Goal: Task Accomplishment & Management: Use online tool/utility

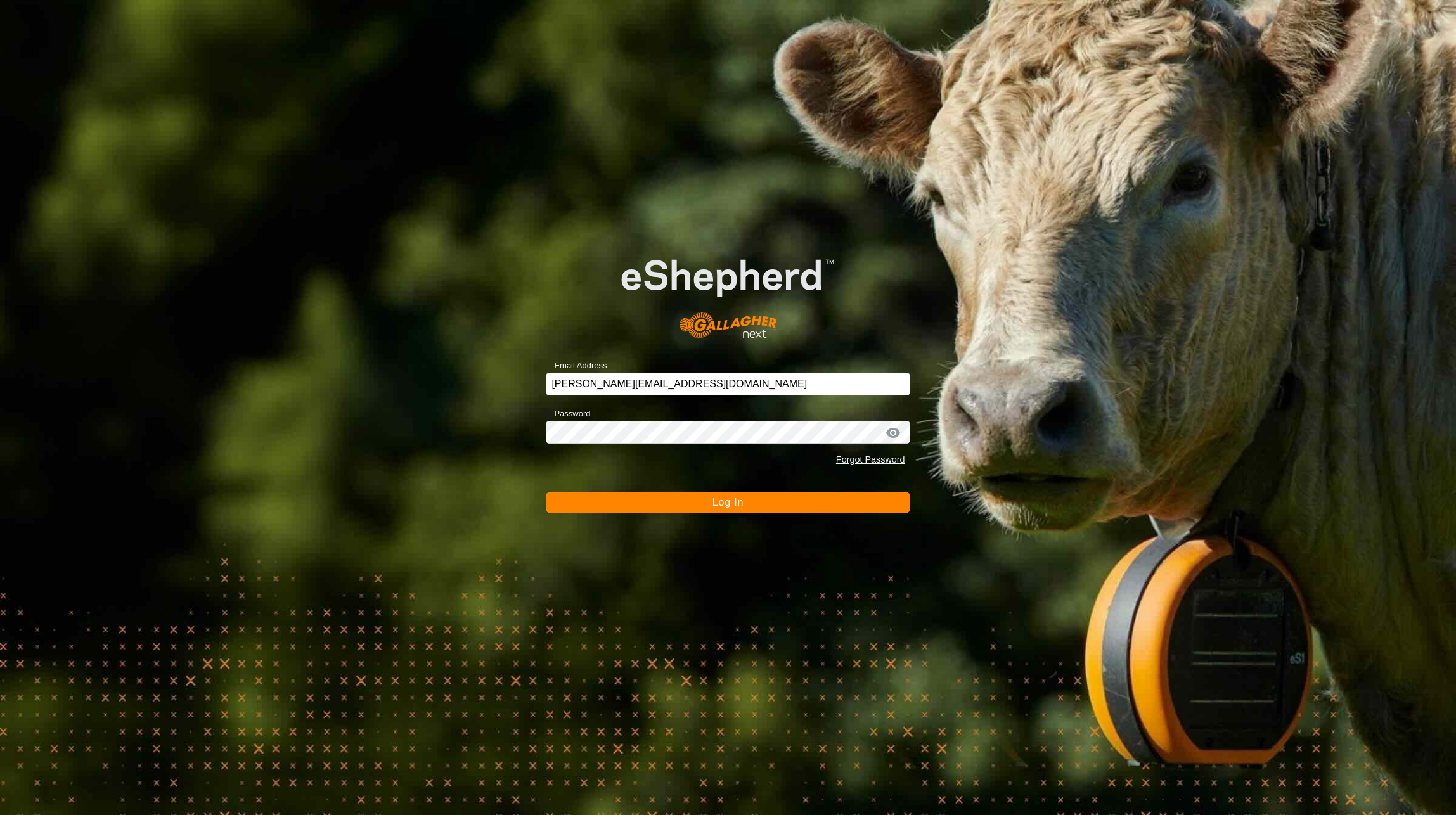
click at [628, 499] on button "Log In" at bounding box center [727, 502] width 363 height 22
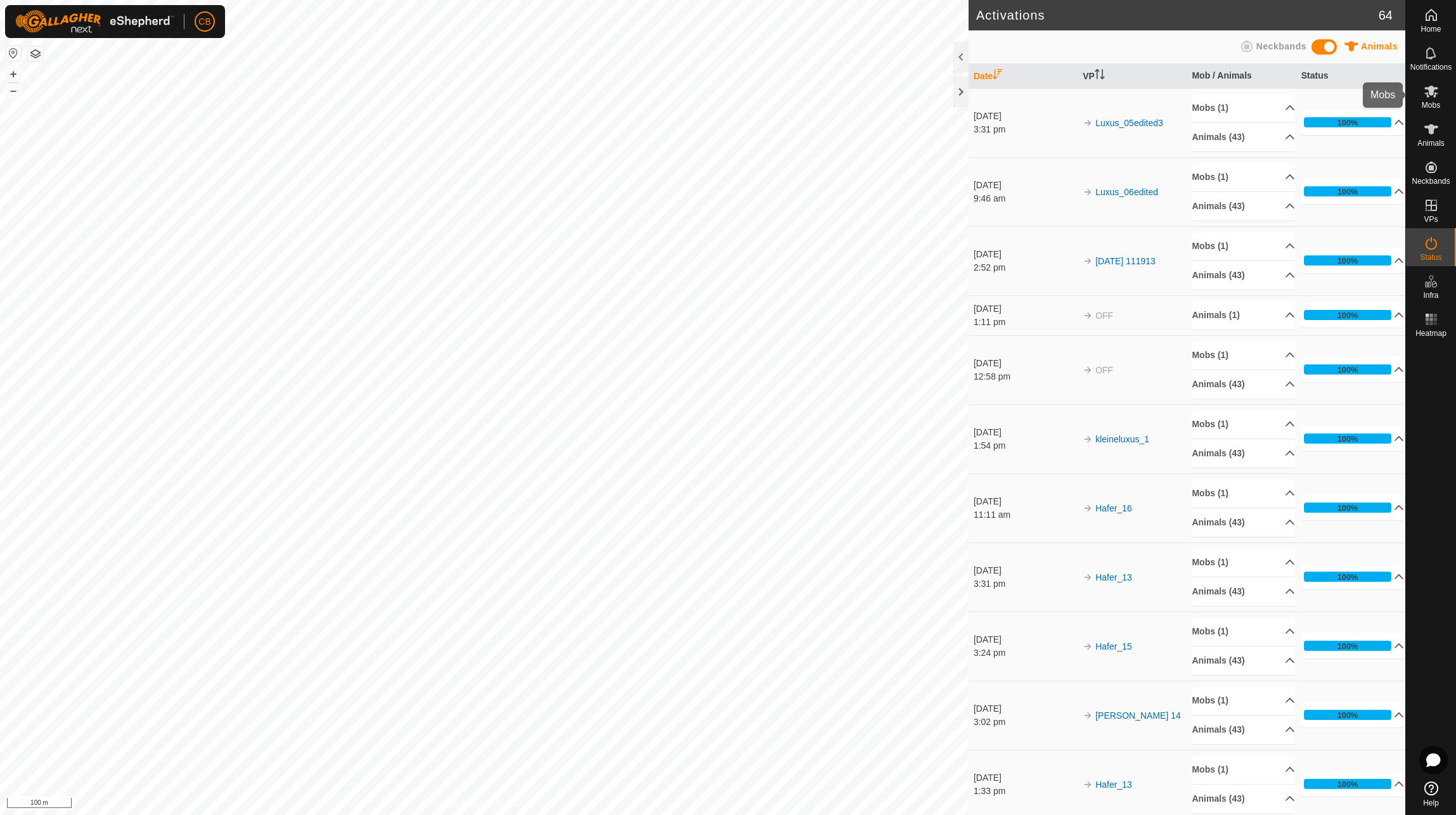
click at [1433, 89] on icon at bounding box center [1431, 91] width 14 height 12
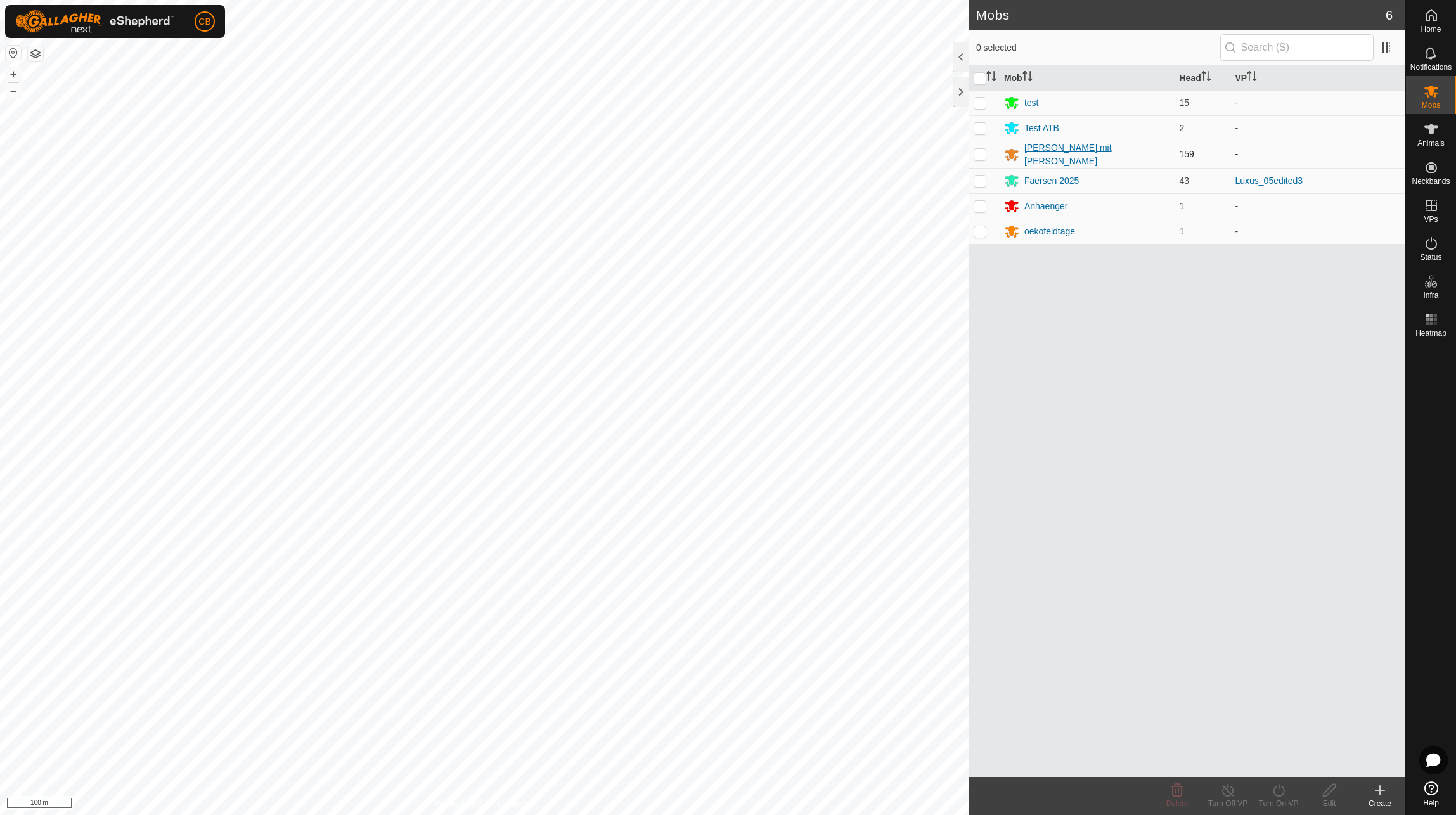
click at [1041, 157] on div "[PERSON_NAME] mit [PERSON_NAME]" at bounding box center [1096, 155] width 145 height 26
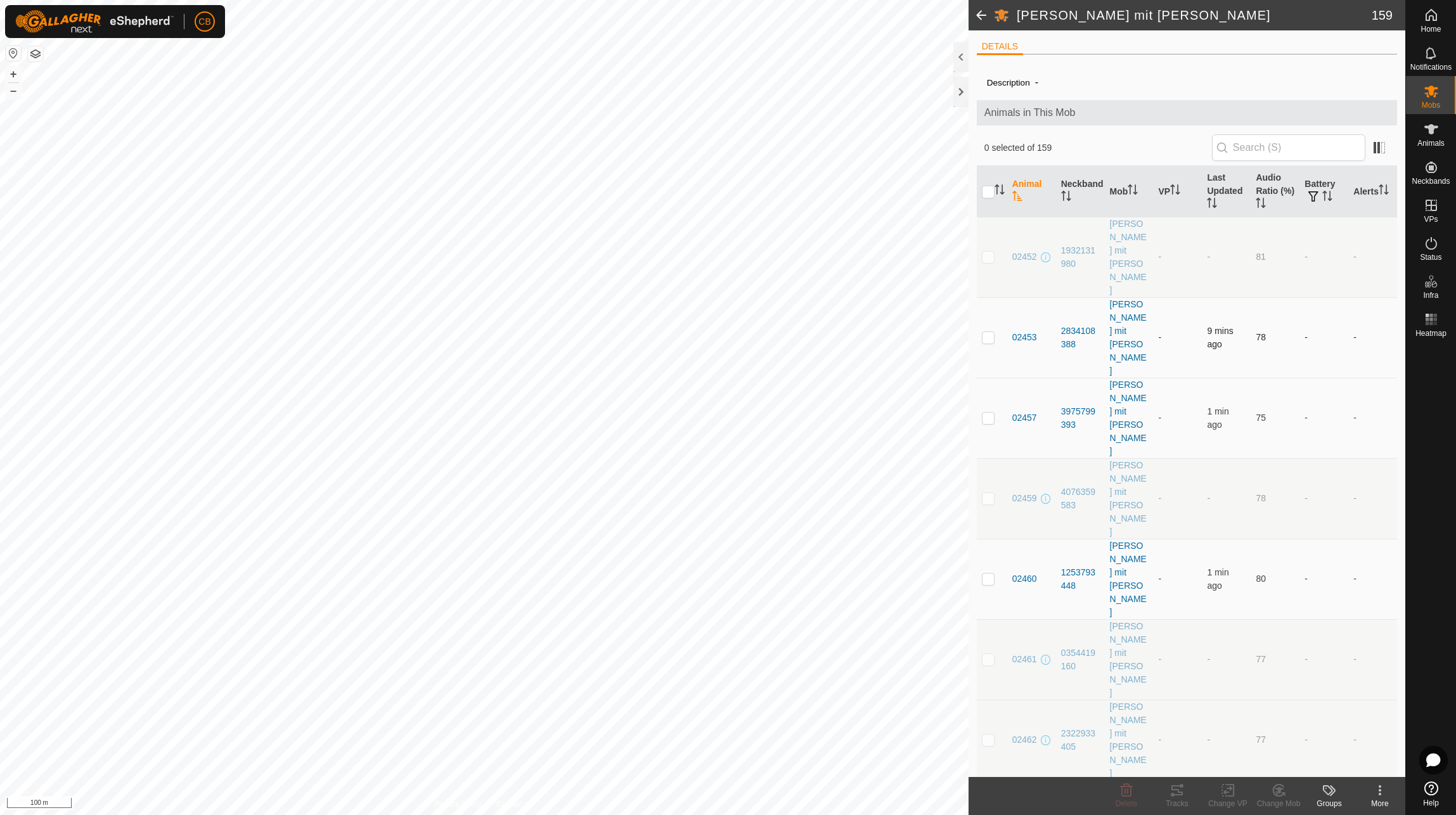
click at [990, 332] on p-checkbox at bounding box center [987, 337] width 12 height 10
checkbox input "true"
click at [991, 412] on p-checkbox at bounding box center [987, 417] width 12 height 10
checkbox input "true"
click at [983, 574] on p-checkbox at bounding box center [987, 578] width 12 height 10
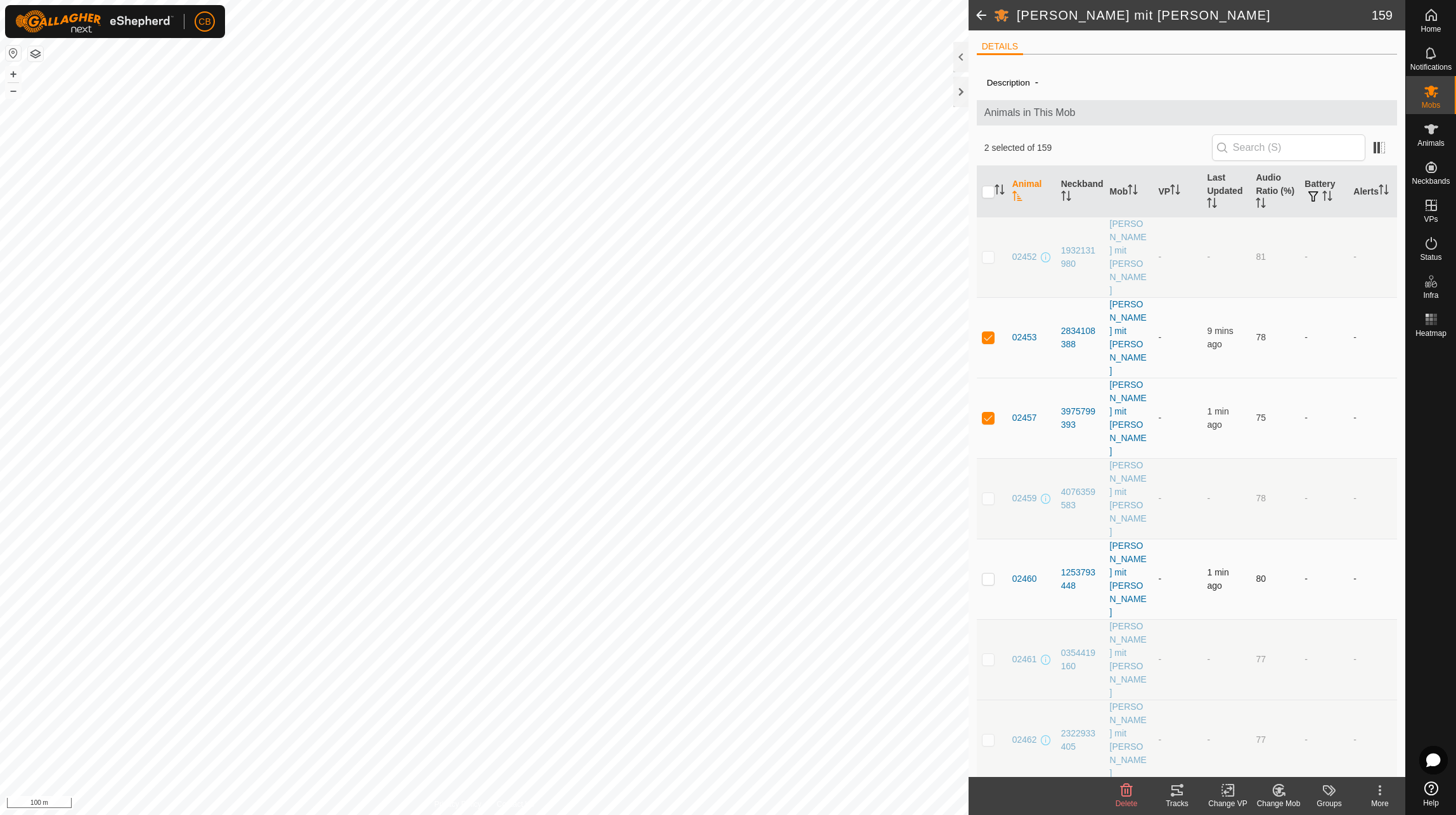
checkbox input "true"
click at [990, 814] on p-checkbox at bounding box center [987, 820] width 12 height 10
checkbox input "true"
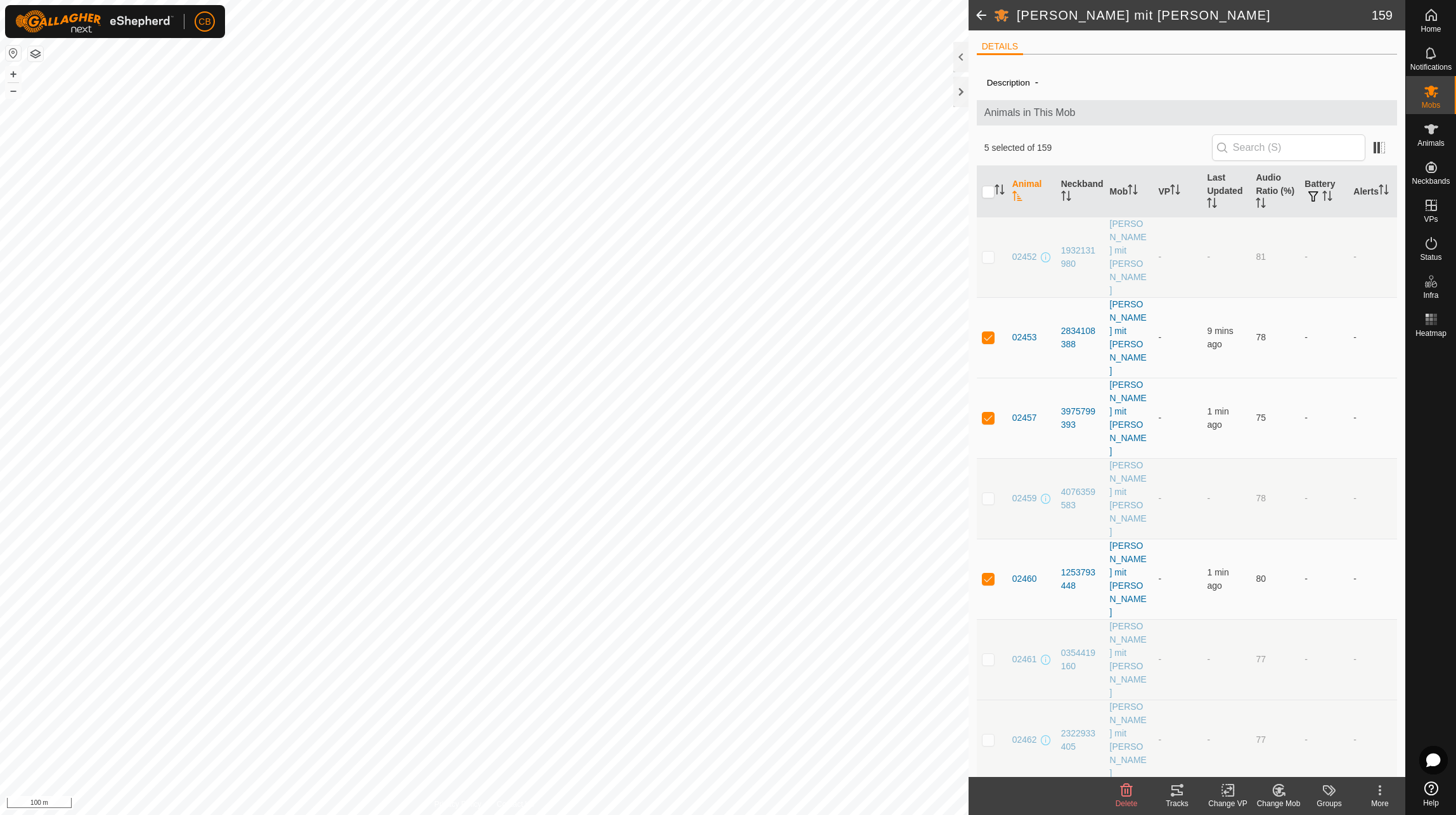
checkbox input "true"
click at [1175, 791] on icon at bounding box center [1177, 790] width 15 height 15
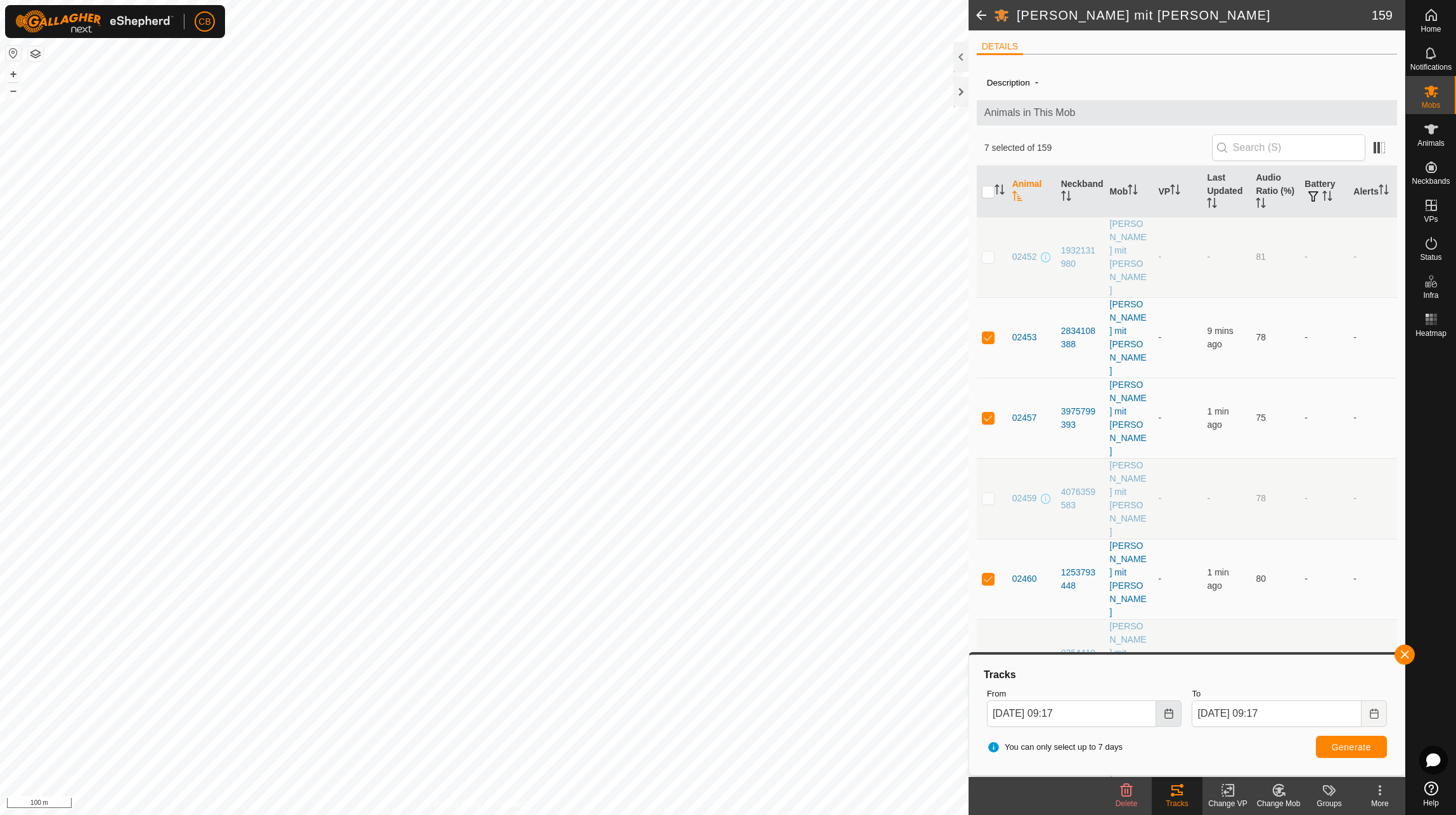
click at [1163, 714] on icon "Choose Date" at bounding box center [1168, 713] width 10 height 10
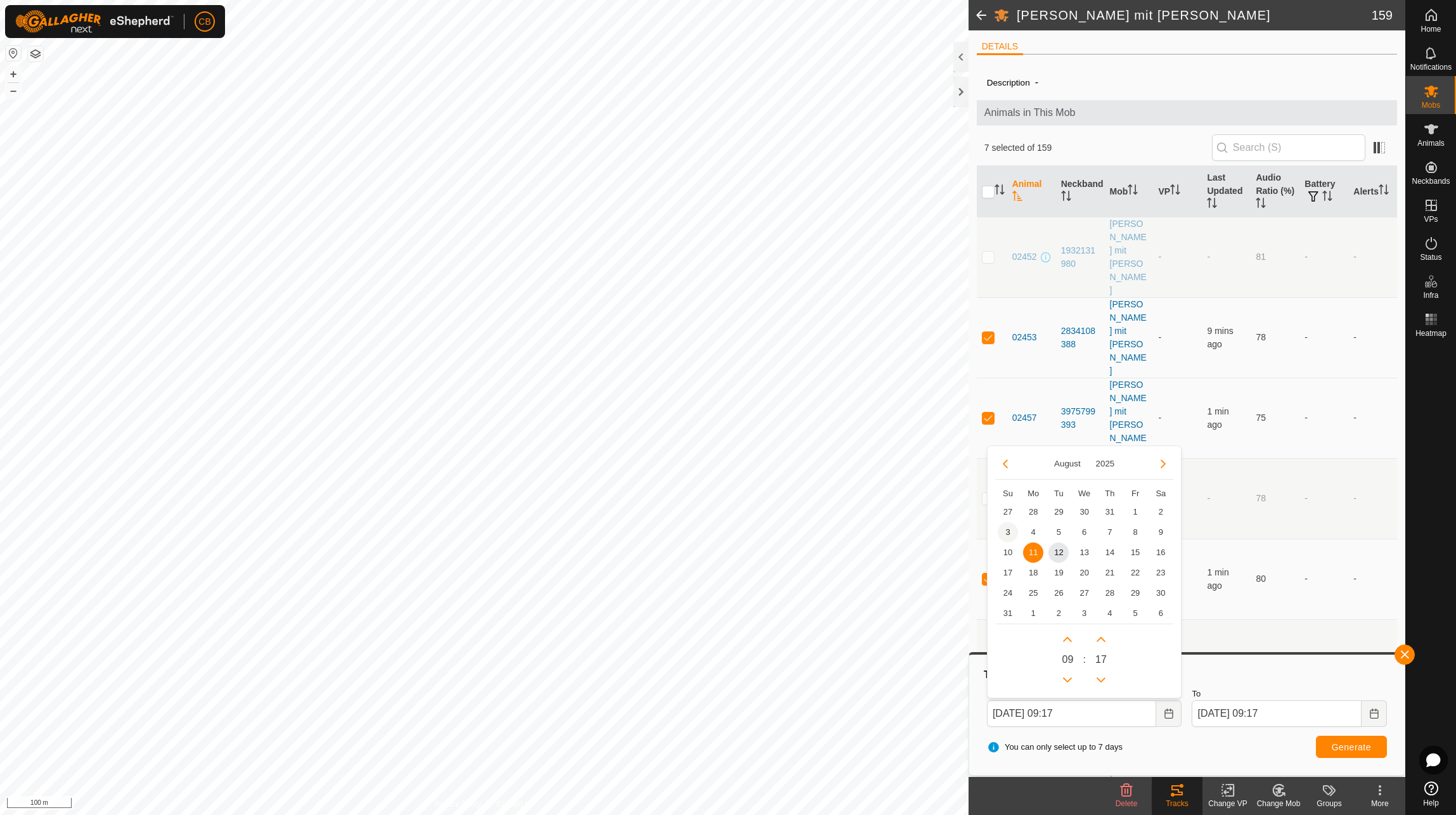
click at [1002, 533] on span "3" at bounding box center [1007, 531] width 20 height 20
type input "[DATE] 09:17"
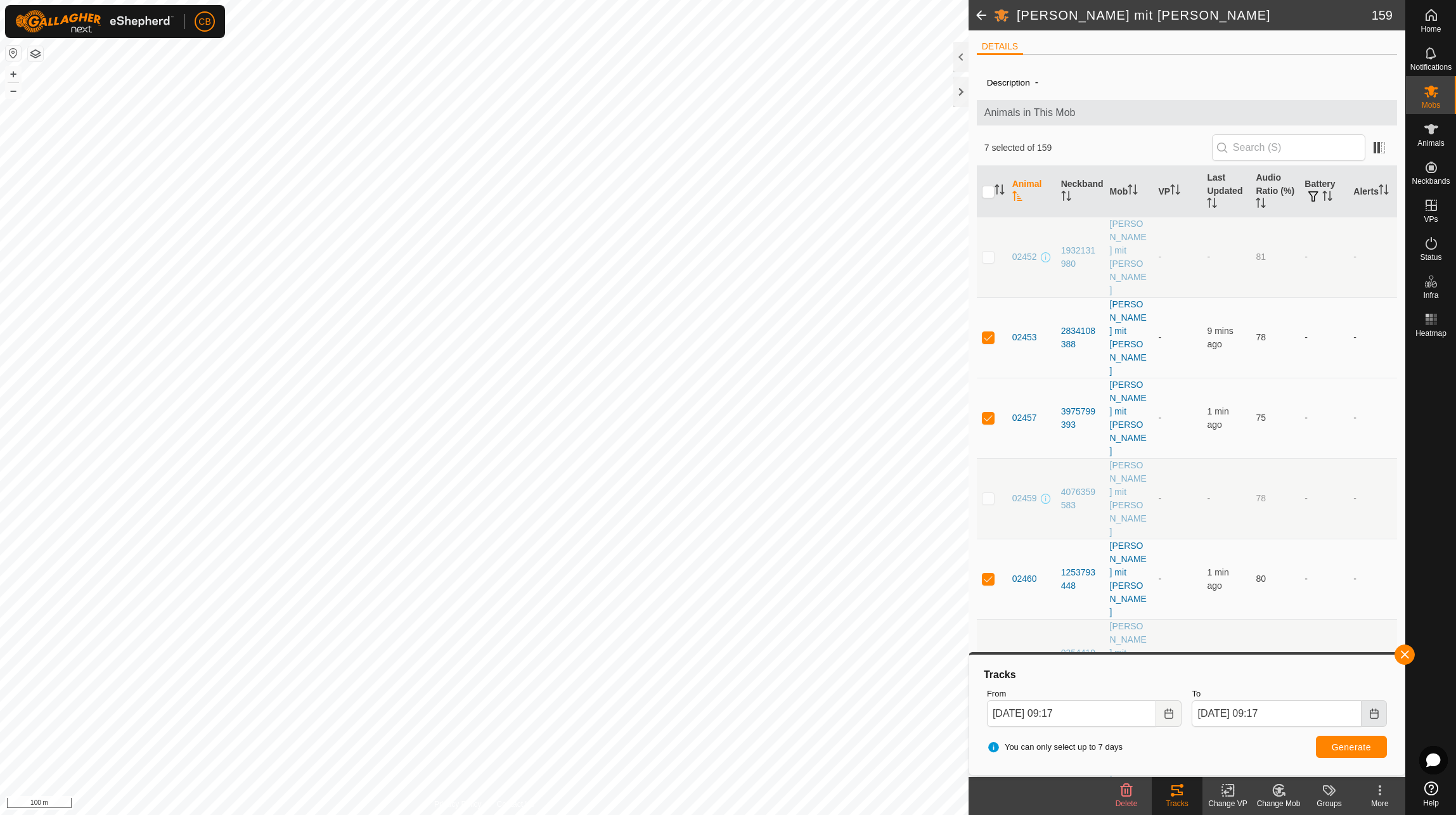
click at [1375, 713] on icon "Choose Date" at bounding box center [1373, 713] width 8 height 10
click at [1288, 531] on span "6" at bounding box center [1288, 531] width 20 height 20
type input "[DATE] 09:17"
click at [1345, 745] on span "Generate" at bounding box center [1351, 746] width 40 height 10
click at [1168, 715] on icon "Choose Date" at bounding box center [1168, 713] width 10 height 10
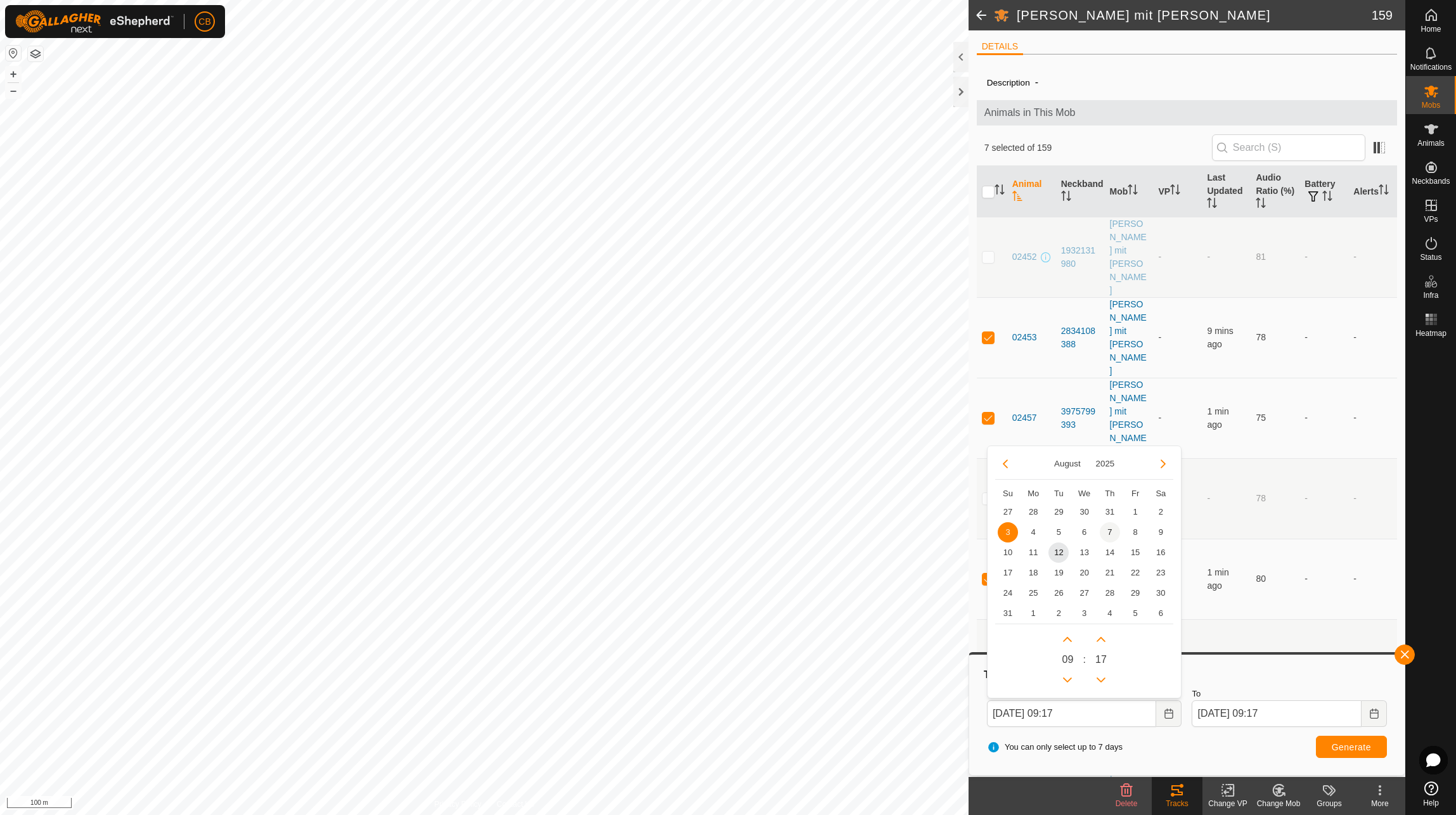
click at [1113, 529] on span "7" at bounding box center [1109, 531] width 20 height 20
type input "[DATE] 09:17"
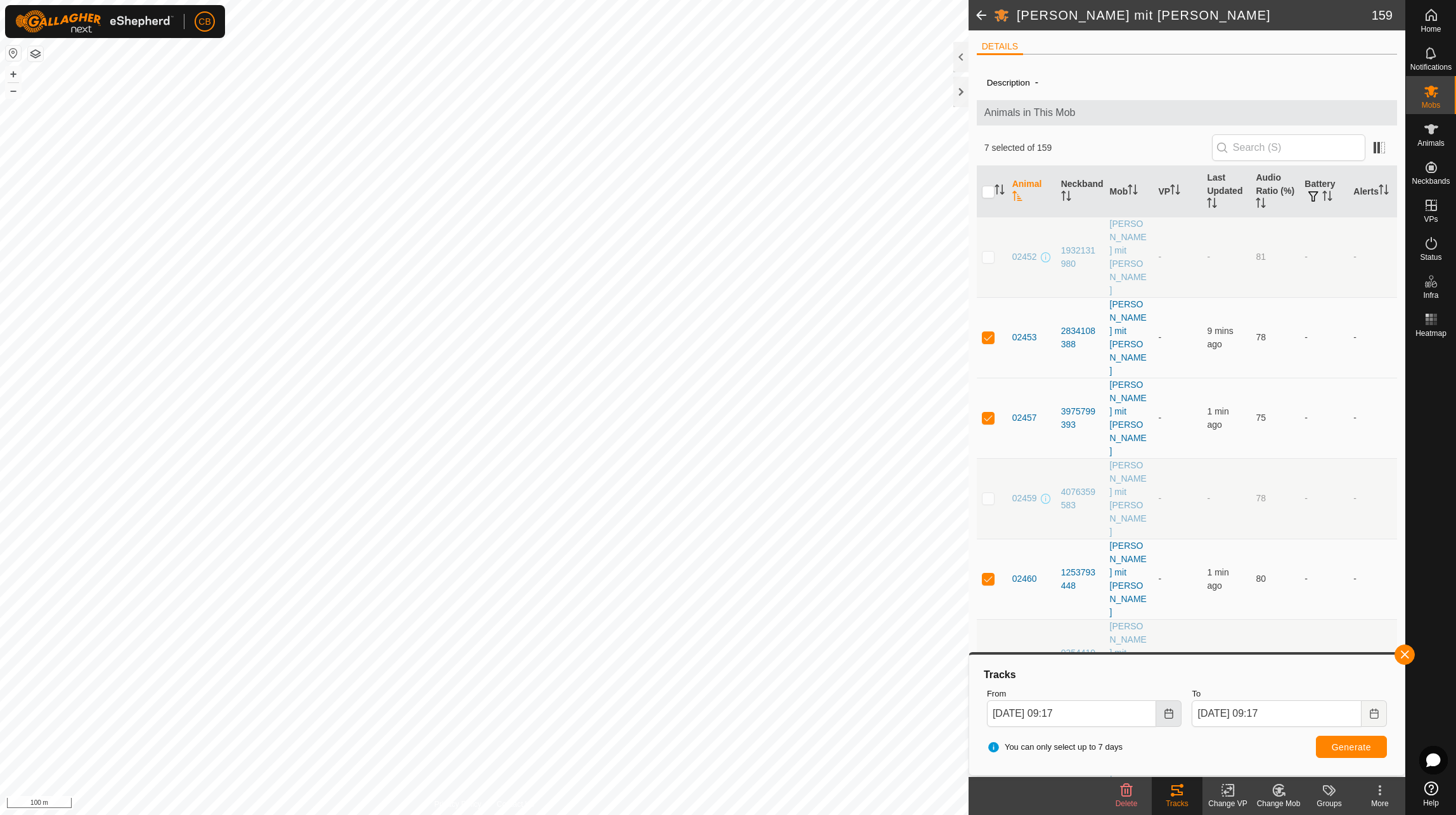
click at [1165, 719] on button "Choose Date" at bounding box center [1168, 713] width 25 height 26
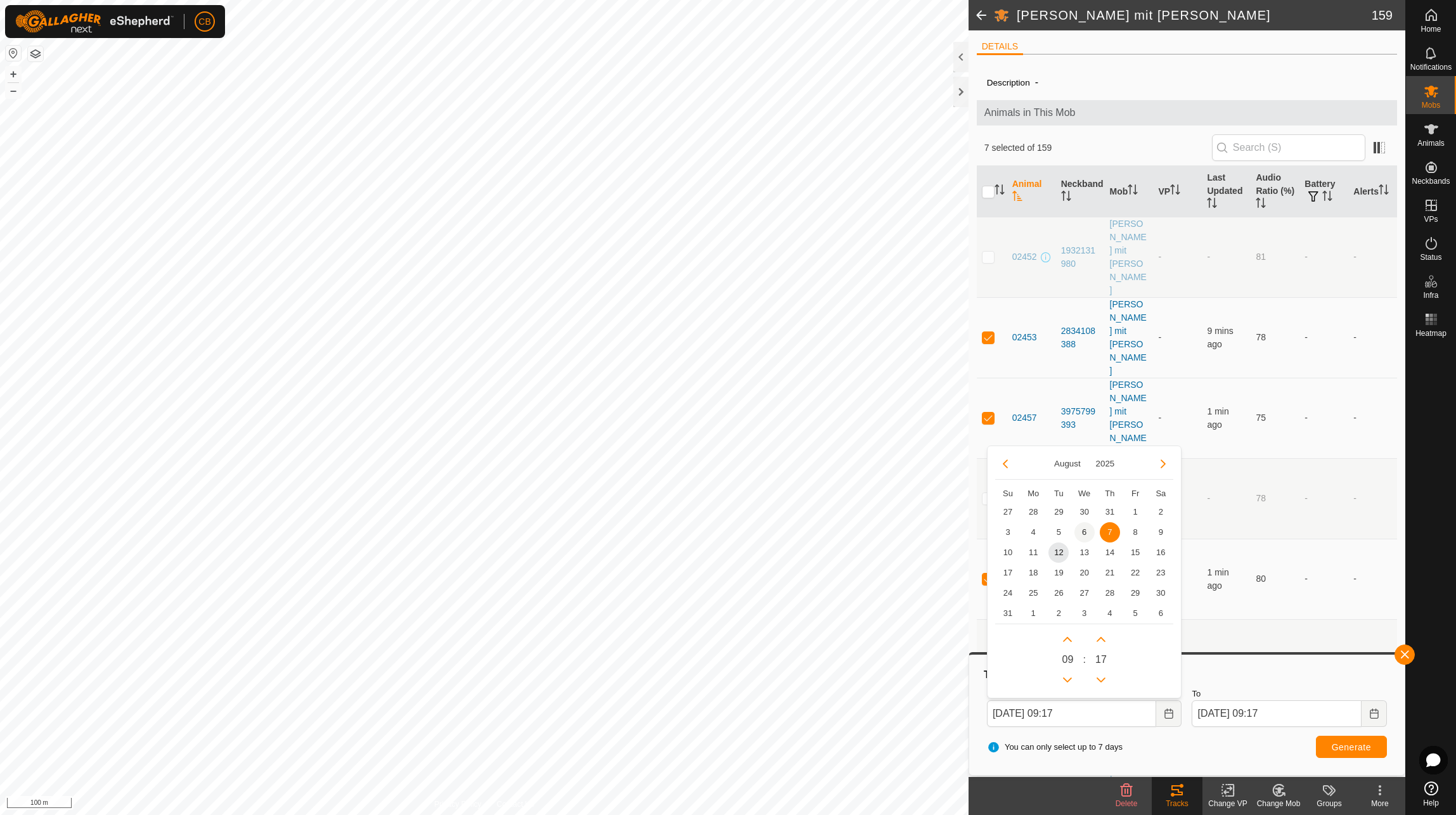
click at [1086, 526] on span "6" at bounding box center [1083, 531] width 20 height 20
type input "[DATE] 09:17"
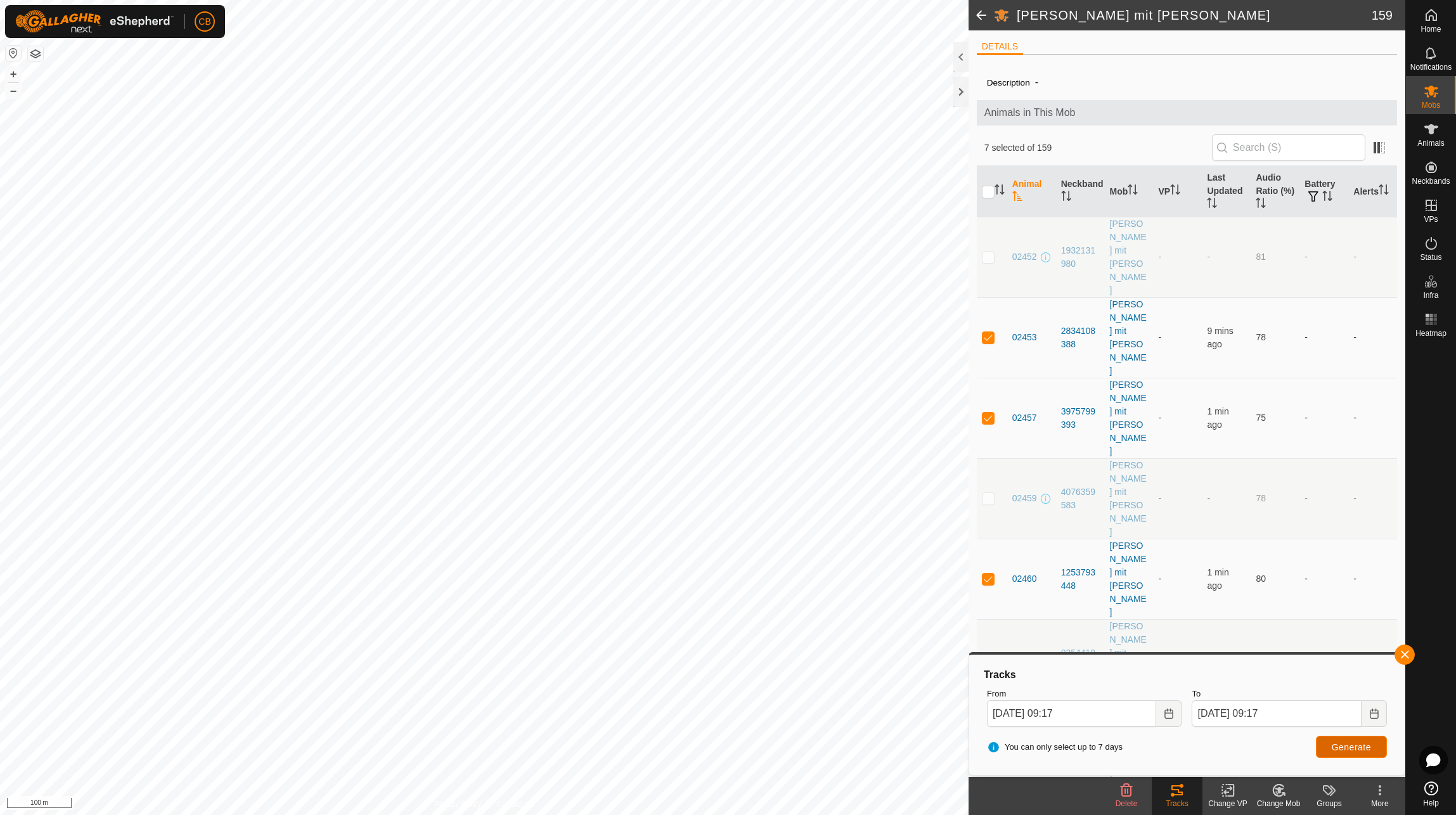
click at [1367, 750] on span "Generate" at bounding box center [1351, 746] width 40 height 10
checkbox input "false"
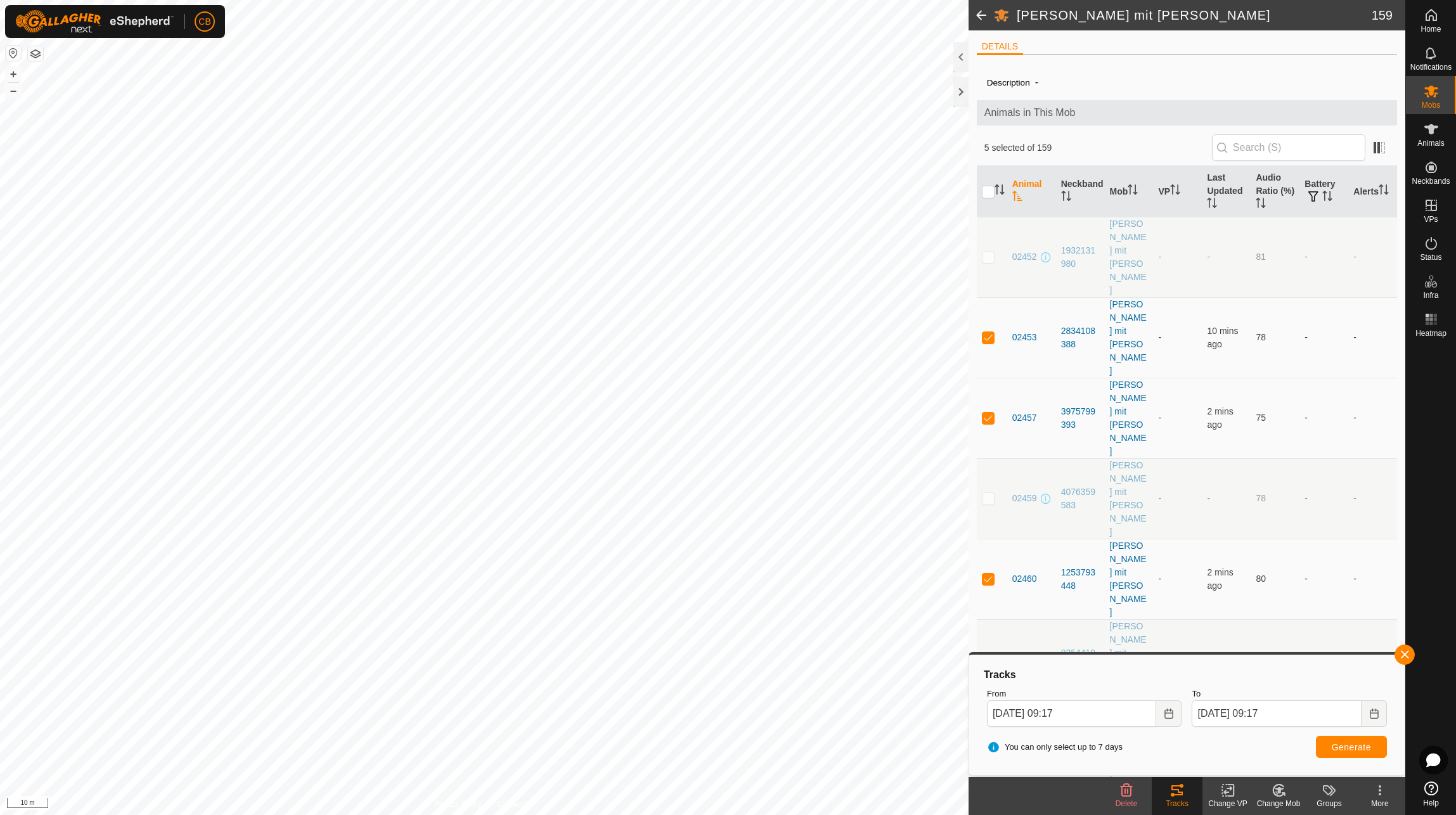
checkbox input "false"
click at [993, 814] on p-checkbox at bounding box center [987, 820] width 12 height 10
checkbox input "false"
click at [991, 574] on p-checkbox at bounding box center [987, 578] width 12 height 10
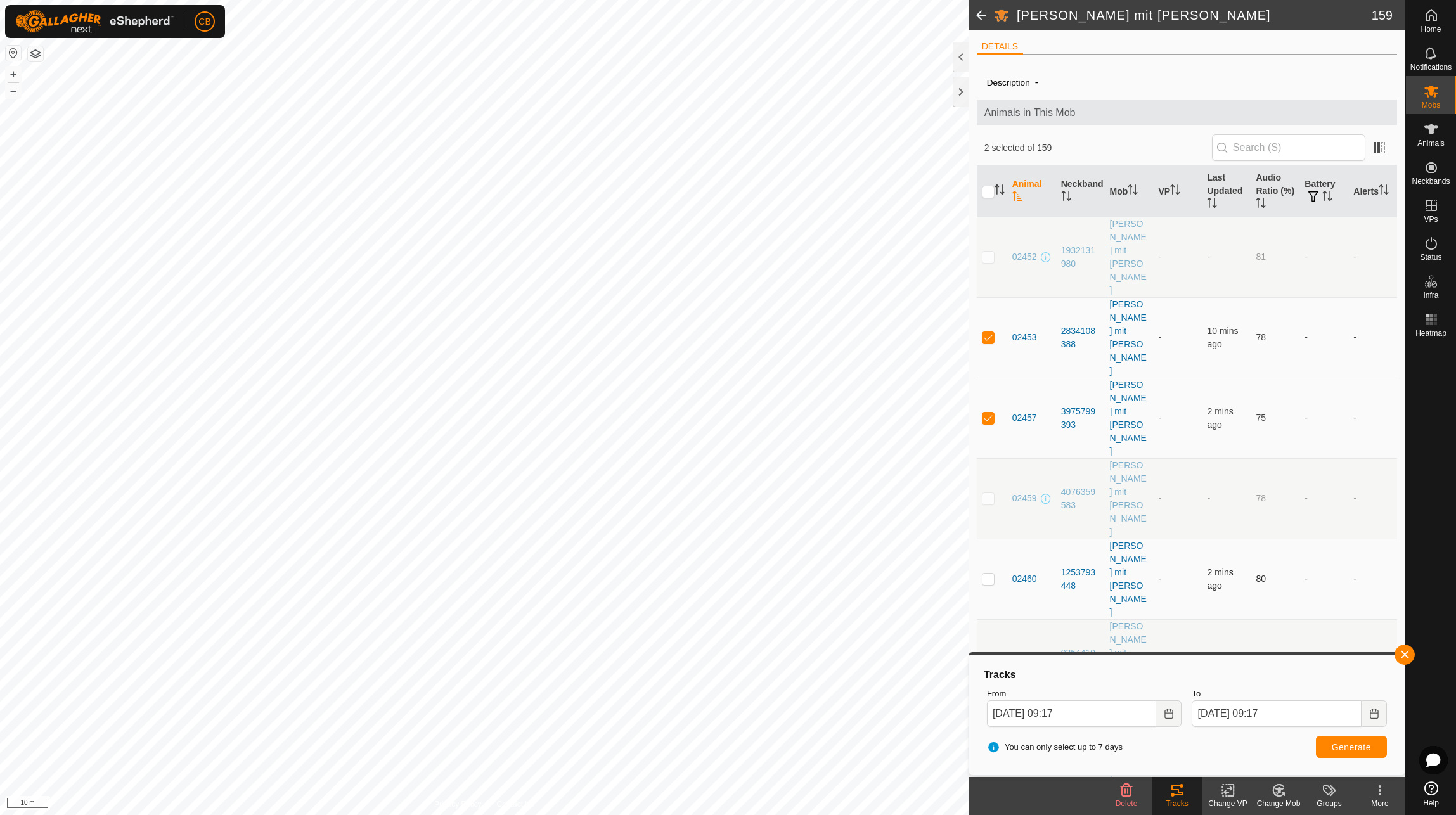
click at [991, 574] on p-checkbox at bounding box center [987, 578] width 12 height 10
click at [1338, 748] on span "Generate" at bounding box center [1351, 746] width 40 height 10
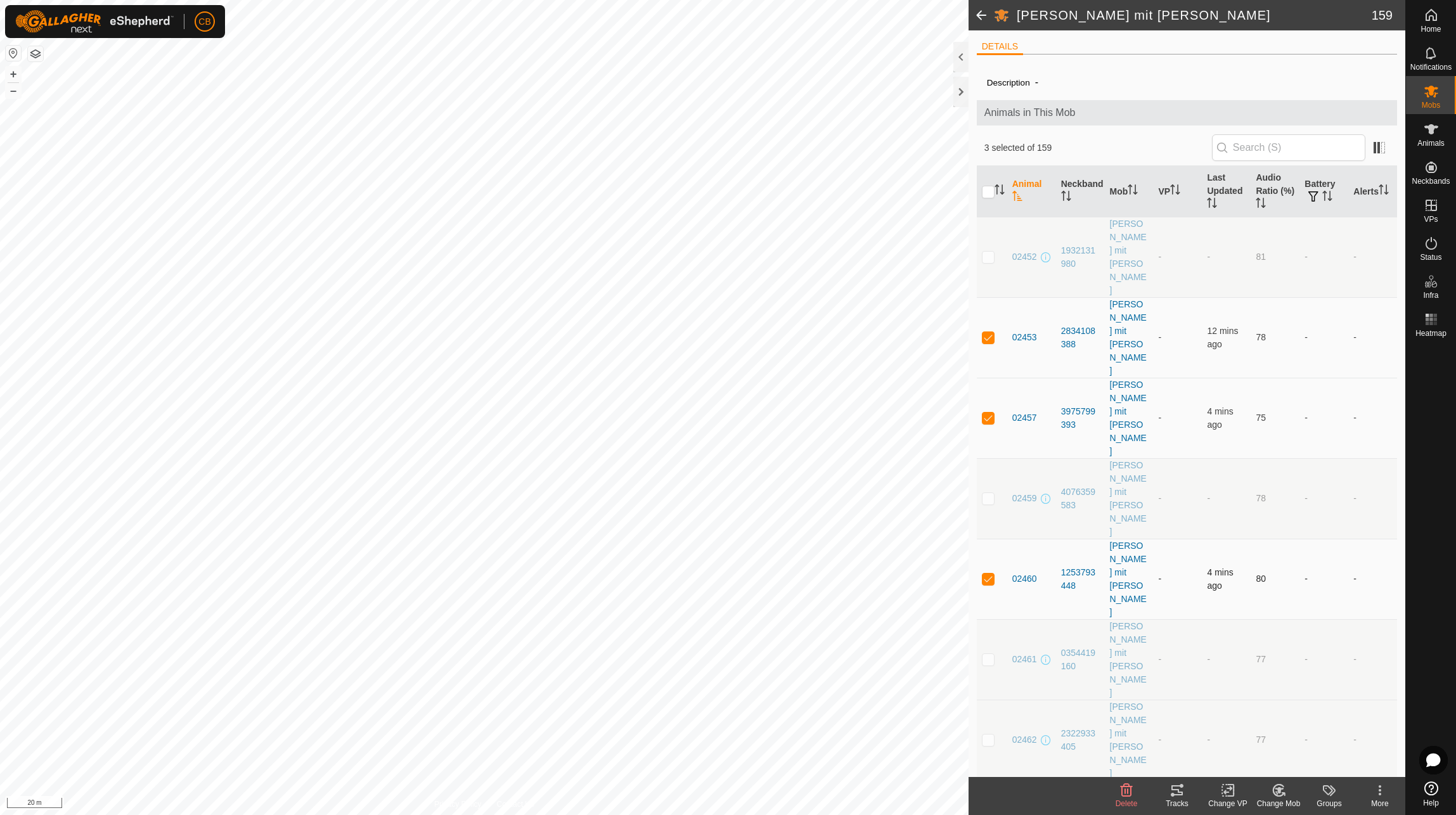
click at [987, 574] on p-checkbox at bounding box center [987, 578] width 12 height 10
checkbox input "false"
click at [988, 412] on p-checkbox at bounding box center [987, 417] width 12 height 10
checkbox input "false"
click at [1176, 798] on div "Tracks" at bounding box center [1177, 804] width 51 height 11
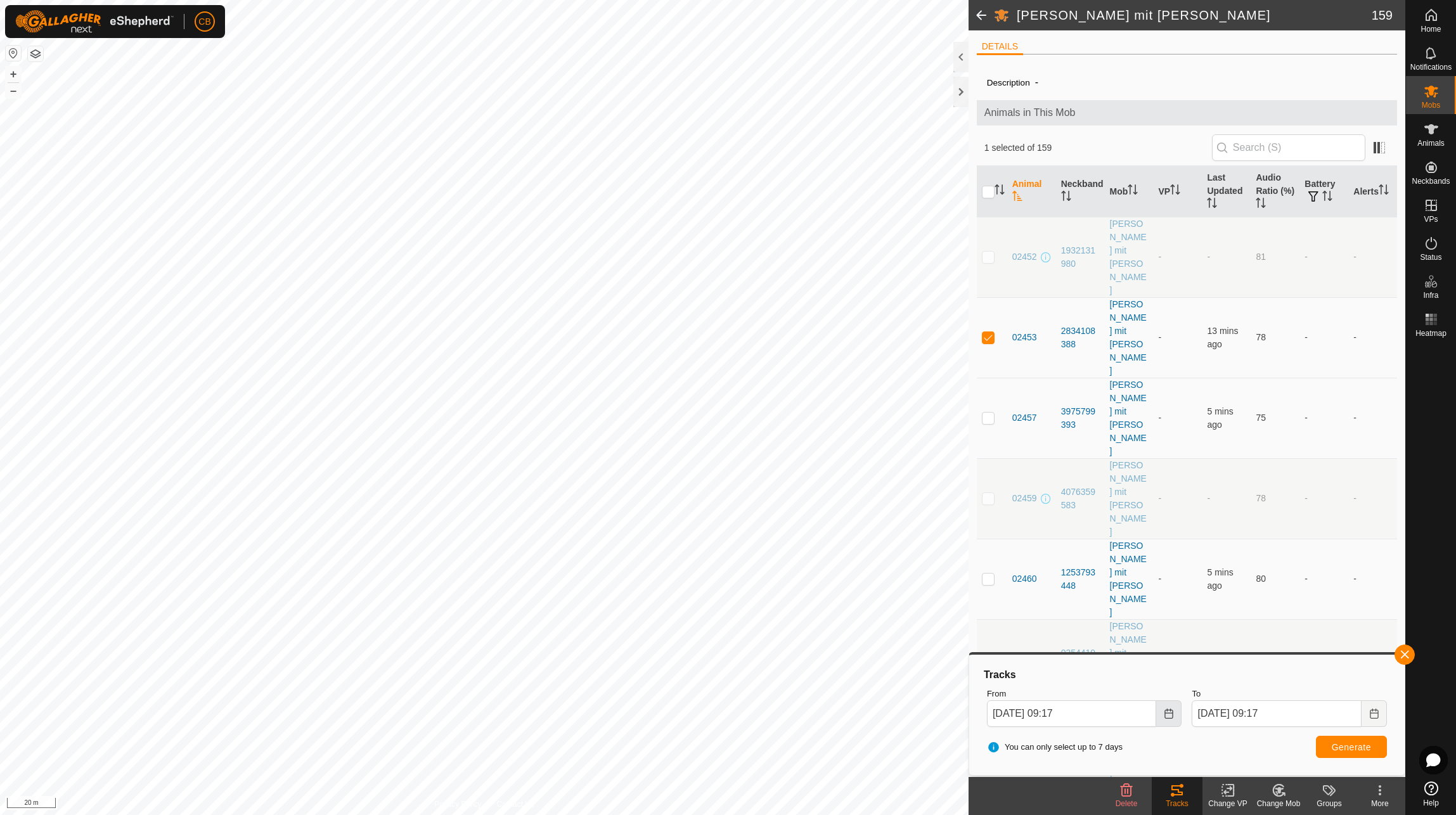
click at [1176, 713] on button "Choose Date" at bounding box center [1168, 713] width 25 height 26
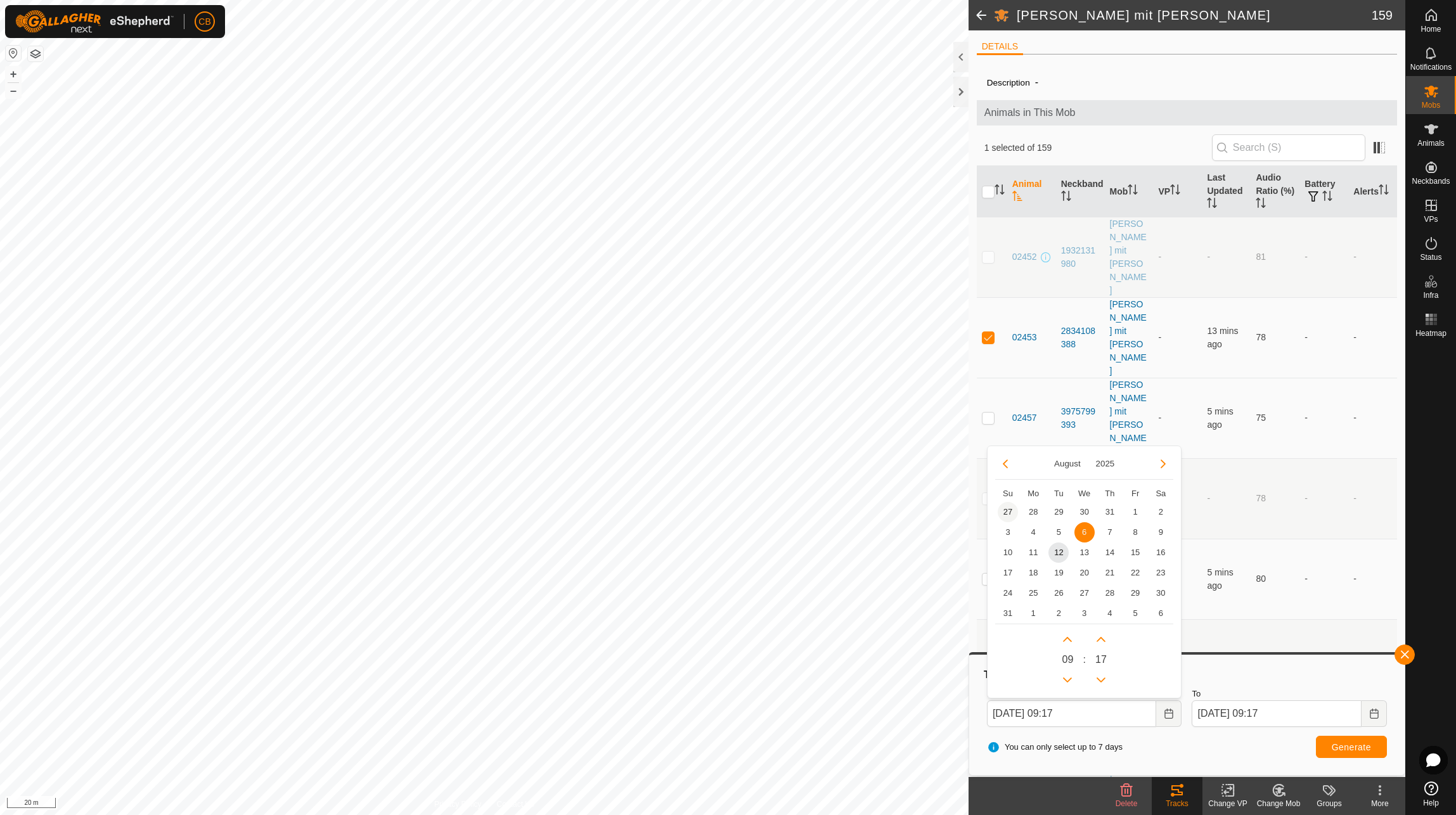
click at [1006, 512] on span "27" at bounding box center [1007, 511] width 20 height 20
type input "[DATE] 09:17"
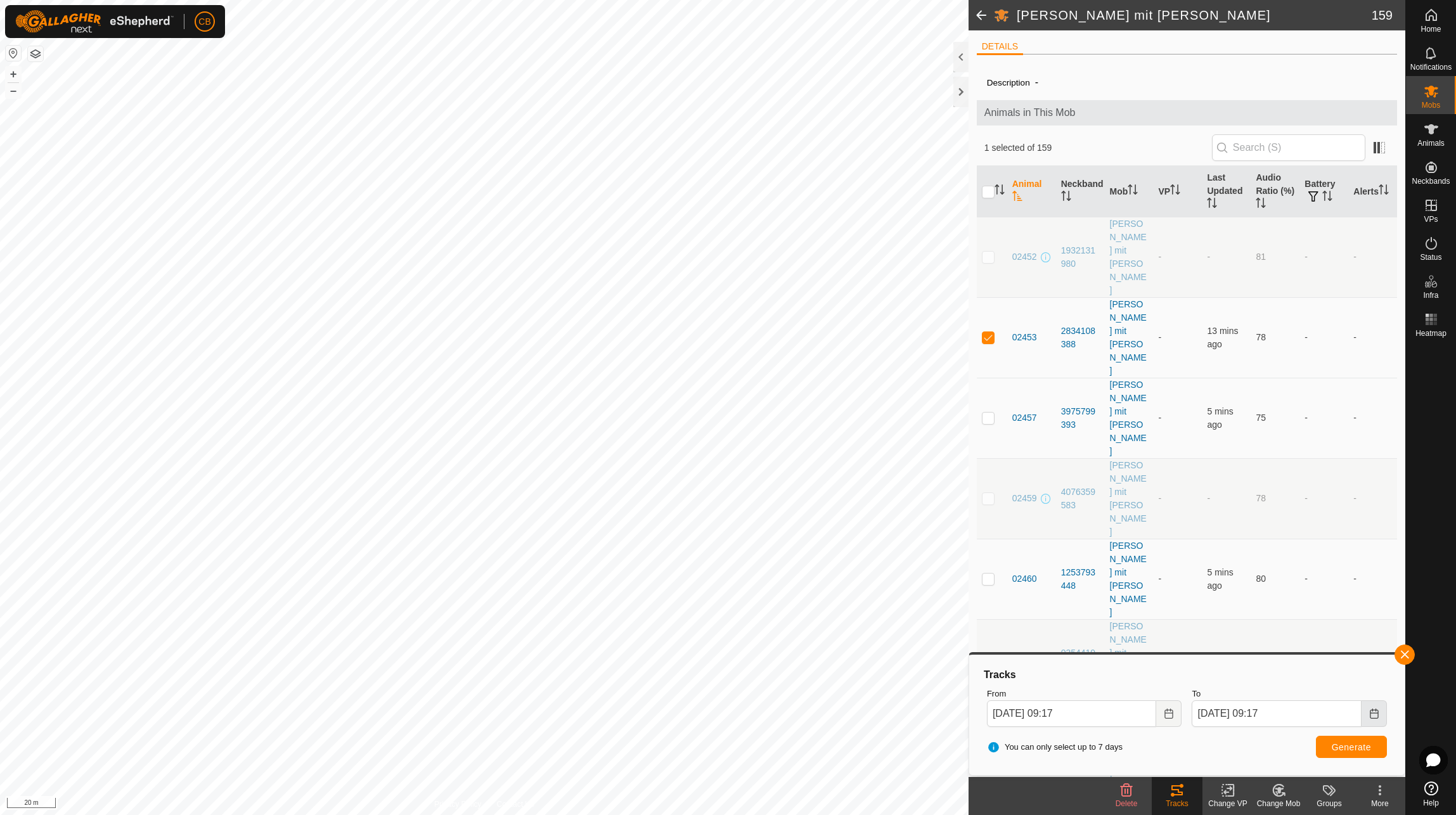
click at [1371, 711] on icon "Choose Date" at bounding box center [1374, 713] width 10 height 10
click at [1263, 510] on span "29" at bounding box center [1263, 511] width 20 height 20
type input "[DATE] 09:17"
click at [1356, 740] on button "Generate" at bounding box center [1350, 747] width 71 height 23
click at [1164, 709] on icon "Choose Date" at bounding box center [1168, 713] width 8 height 10
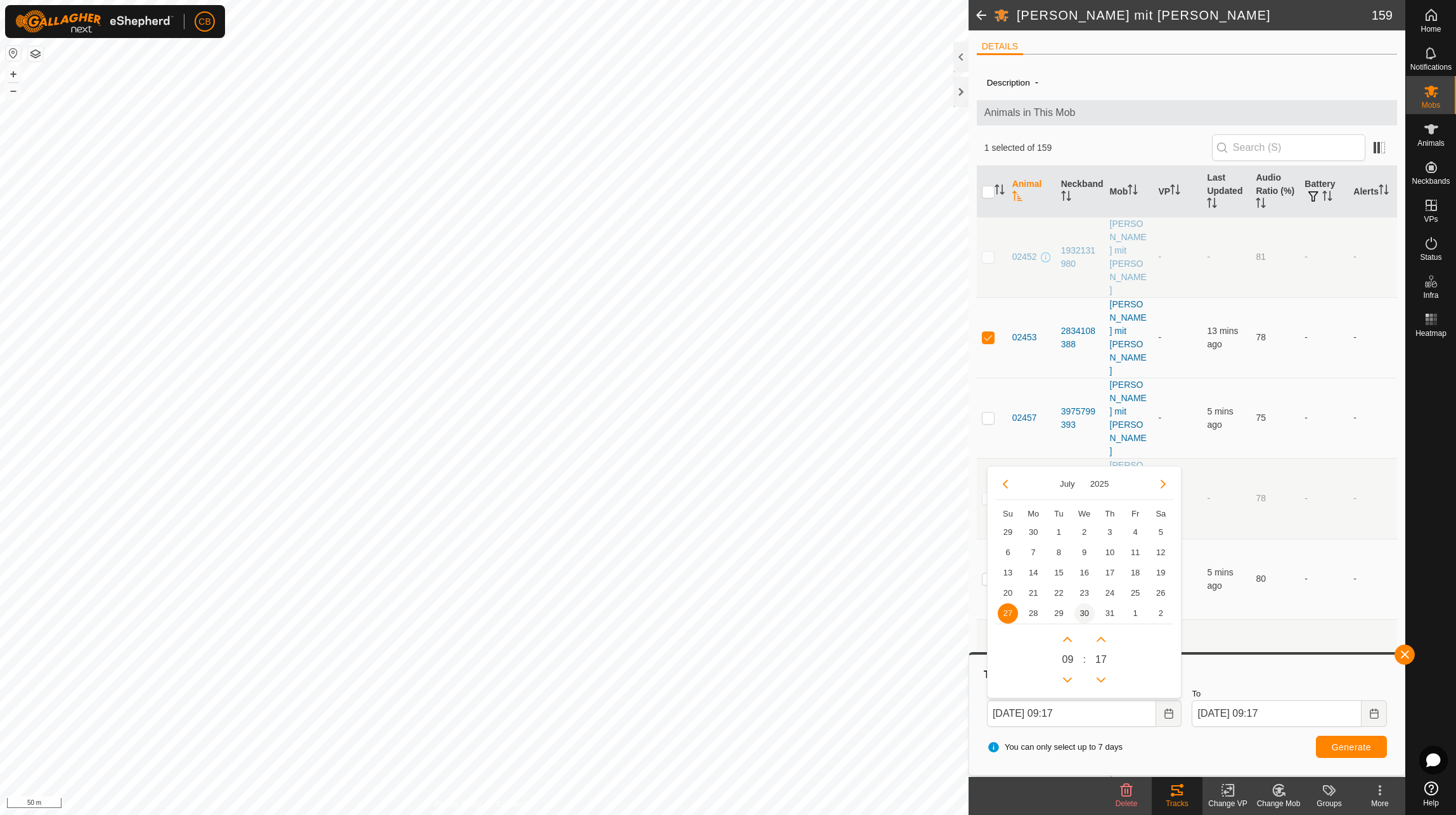
click at [1081, 611] on span "30" at bounding box center [1083, 612] width 20 height 20
type input "[DATE] 09:17"
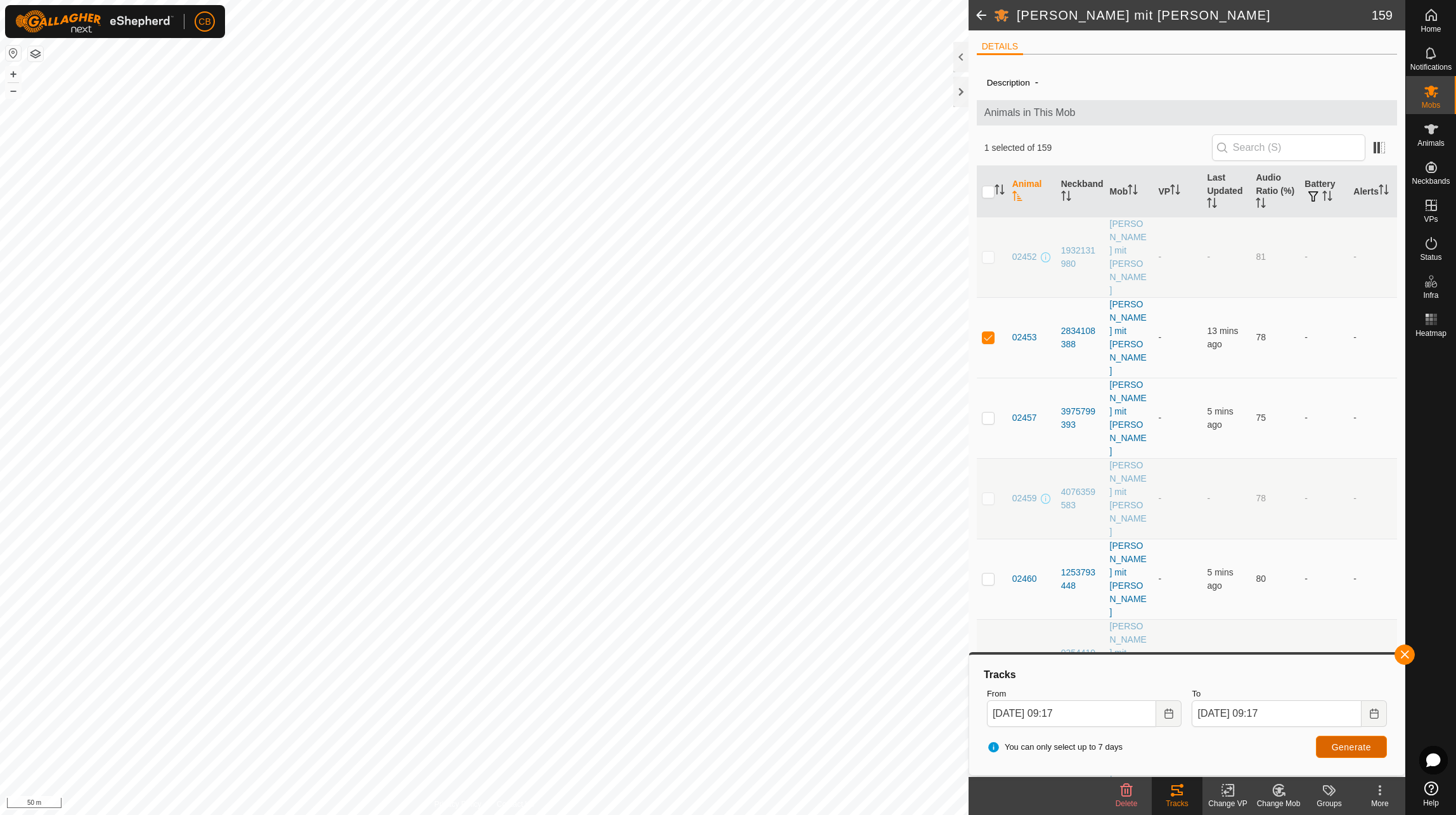
click at [1363, 743] on span "Generate" at bounding box center [1351, 746] width 40 height 10
click at [1176, 714] on button "Choose Date" at bounding box center [1168, 713] width 25 height 26
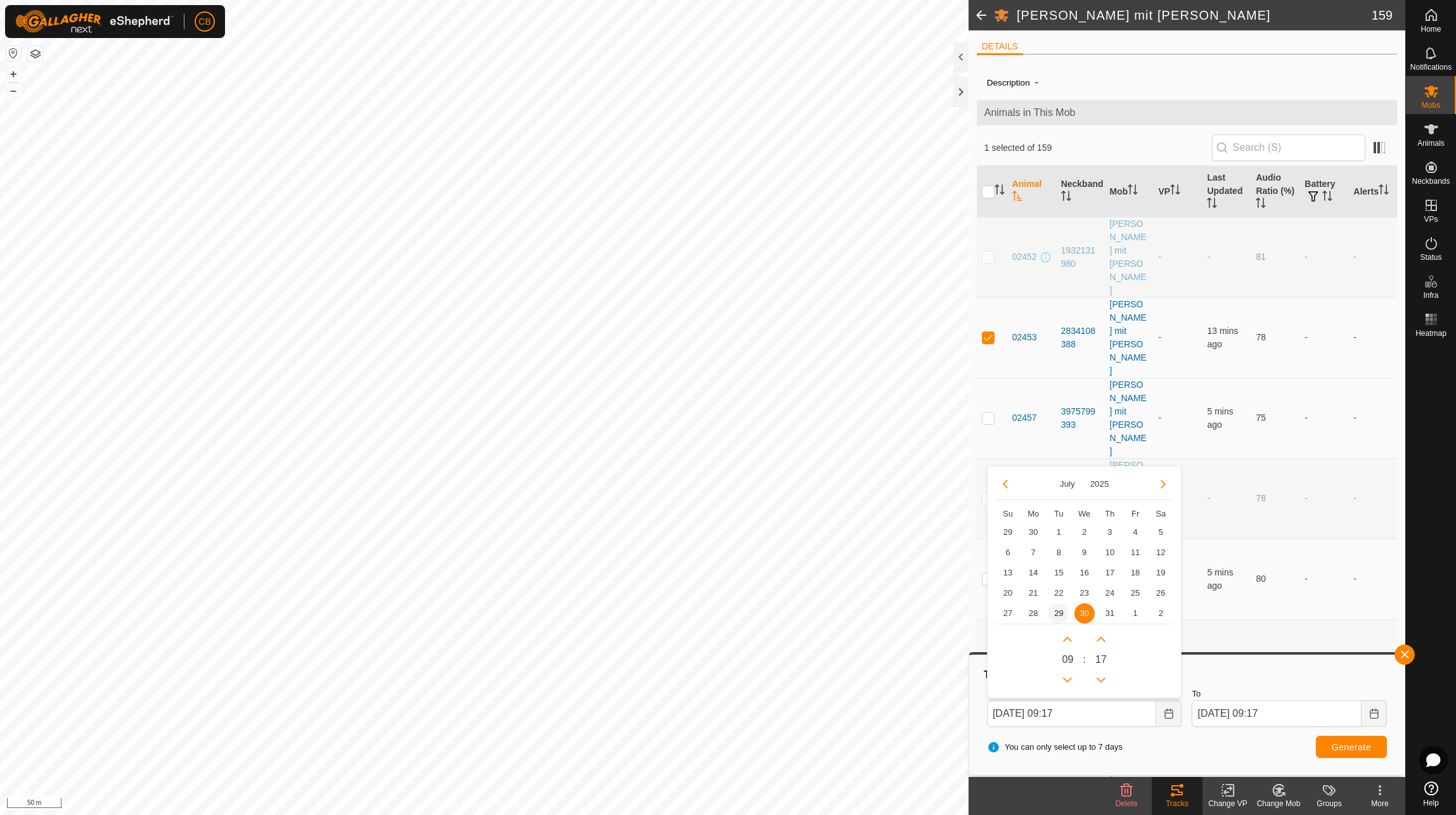
click at [1060, 610] on span "29" at bounding box center [1058, 612] width 20 height 20
type input "[DATE] 09:17"
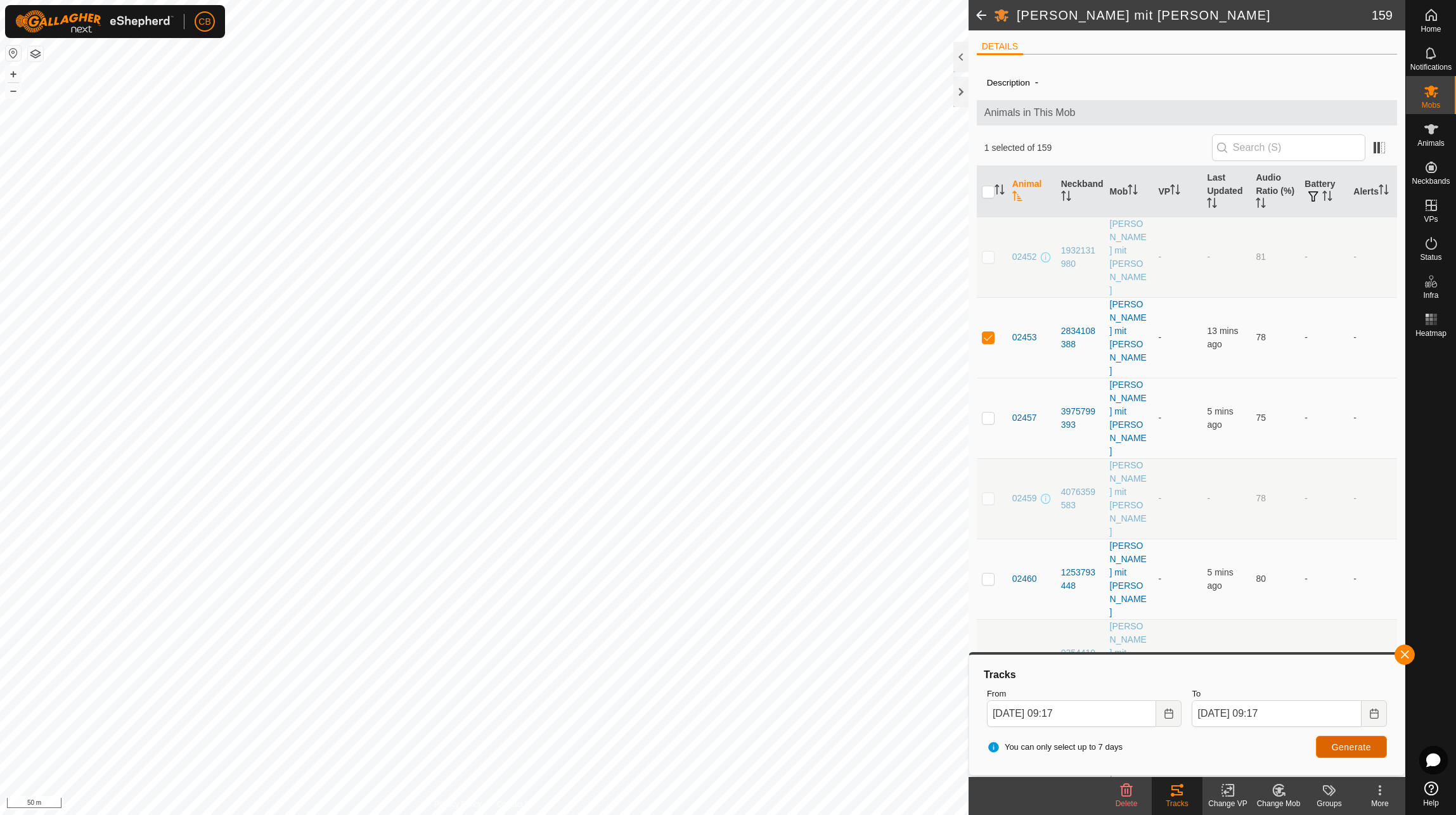
click at [1364, 743] on span "Generate" at bounding box center [1351, 746] width 40 height 10
click at [1387, 710] on div "To [DATE] 09:17" at bounding box center [1289, 707] width 206 height 49
click at [1376, 708] on icon "Choose Date" at bounding box center [1374, 713] width 10 height 10
click at [1288, 614] on span "30" at bounding box center [1288, 612] width 20 height 20
click at [1329, 743] on button "Generate" at bounding box center [1350, 747] width 71 height 23
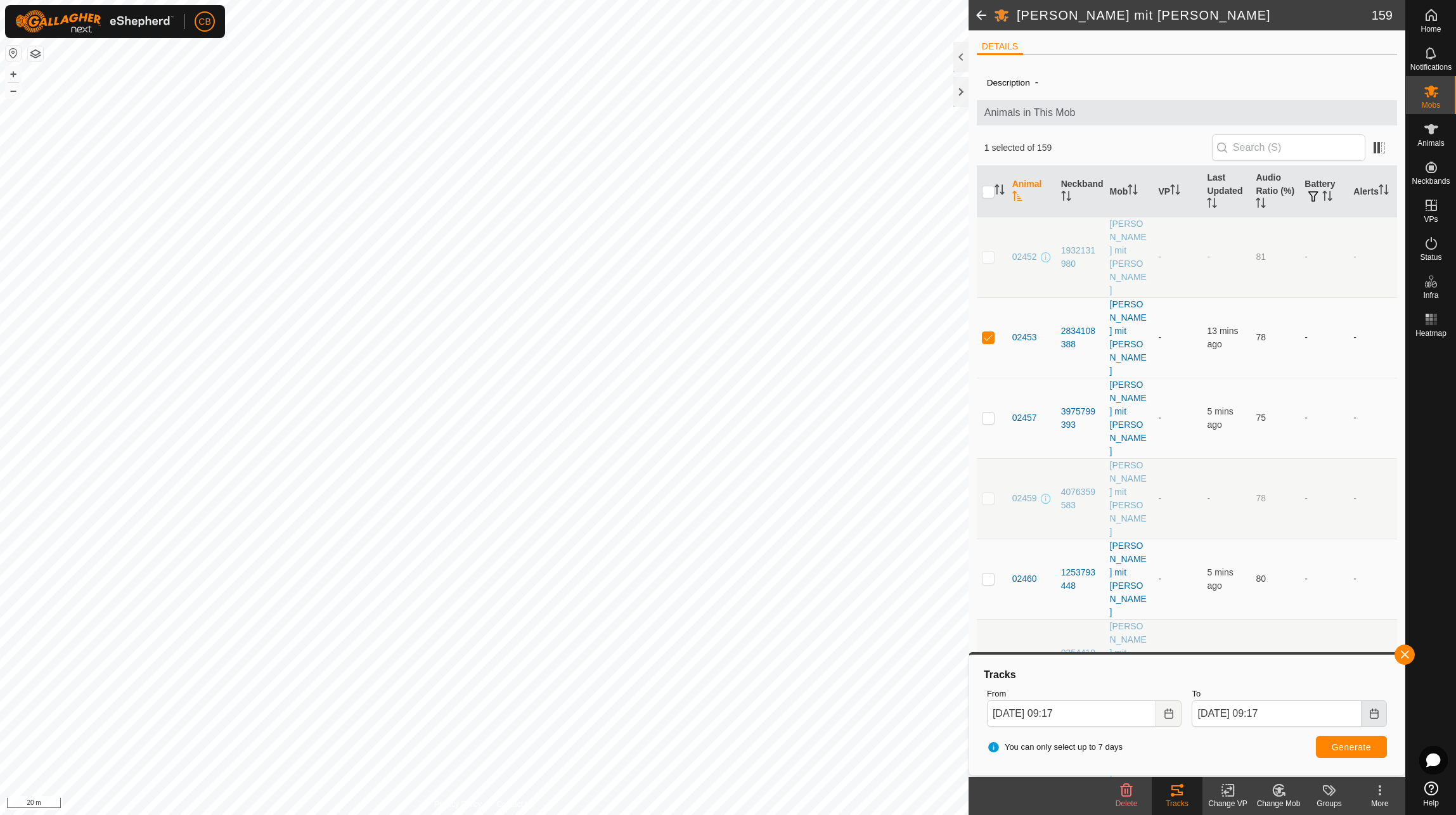
click at [1369, 719] on button "Choose Date" at bounding box center [1374, 713] width 25 height 26
click at [1313, 609] on span "31" at bounding box center [1314, 612] width 20 height 20
type input "[DATE] 09:17"
click at [1331, 745] on button "Generate" at bounding box center [1350, 747] width 71 height 23
click at [993, 412] on p-checkbox at bounding box center [987, 417] width 12 height 10
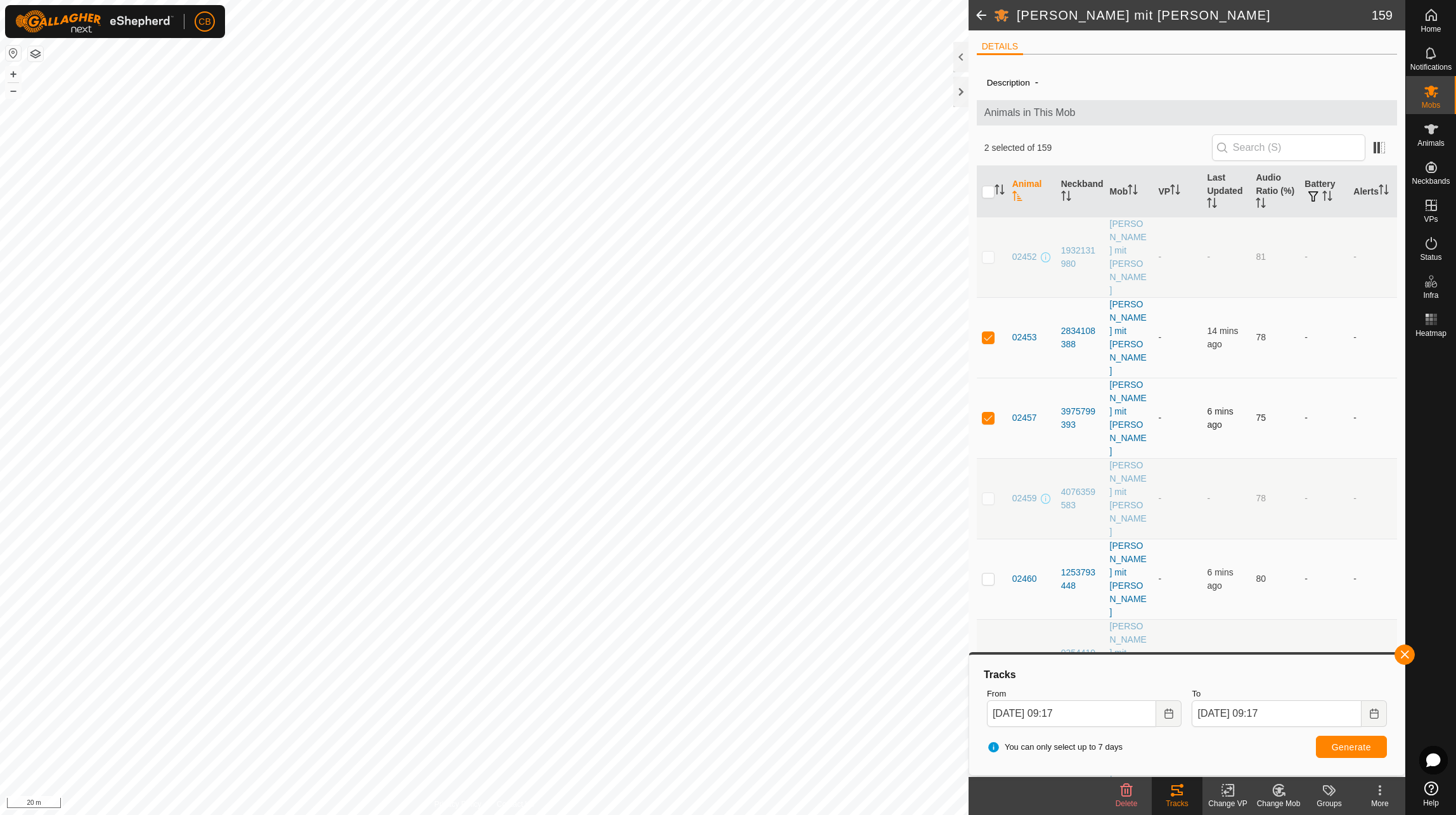
checkbox input "true"
click at [988, 574] on p-checkbox at bounding box center [987, 578] width 12 height 10
checkbox input "true"
click at [1341, 748] on span "Generate" at bounding box center [1351, 746] width 40 height 10
click at [1169, 715] on icon "Choose Date" at bounding box center [1168, 713] width 10 height 10
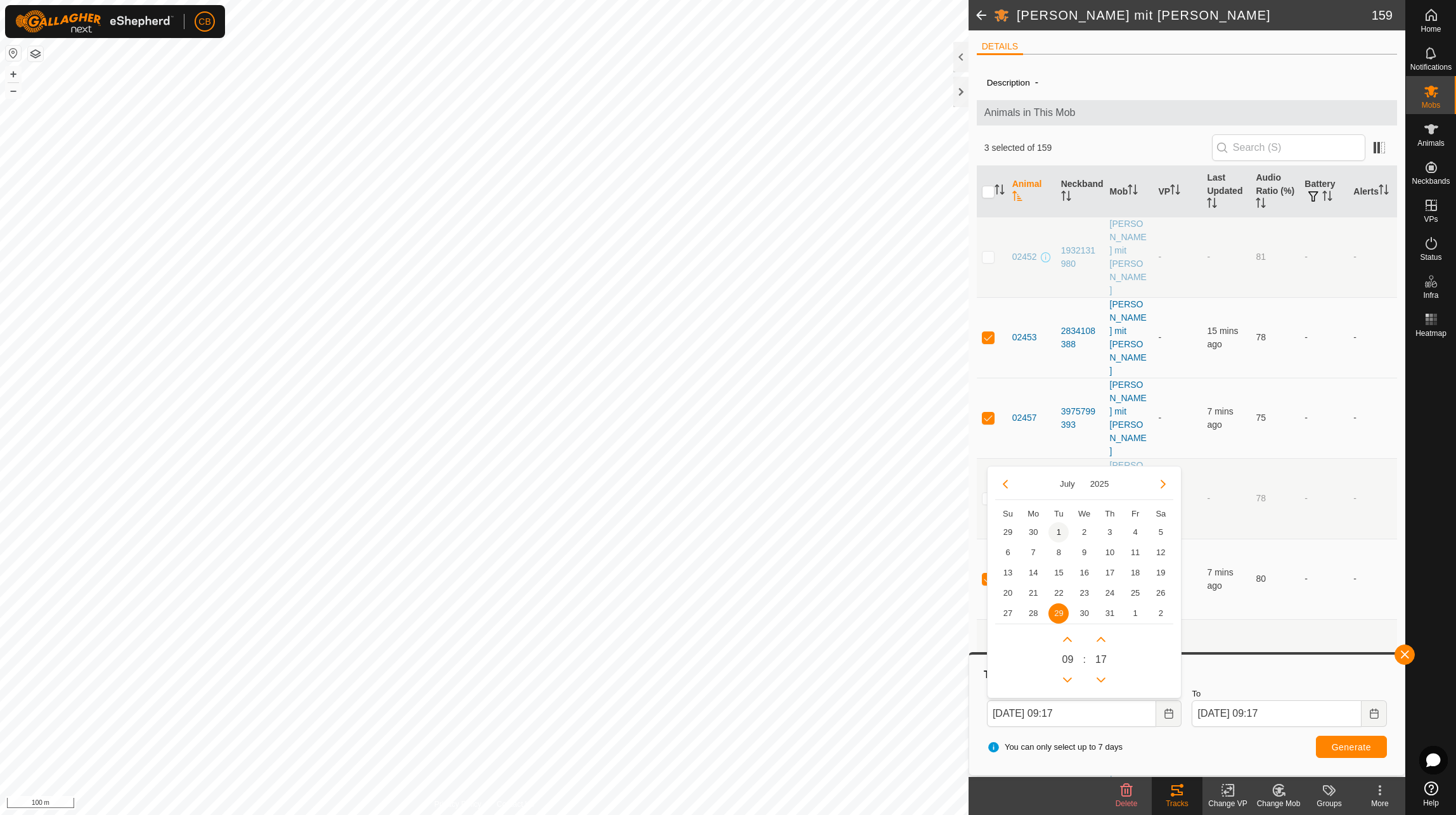
click at [1061, 535] on span "1" at bounding box center [1058, 531] width 20 height 20
type input "[DATE] 09:17"
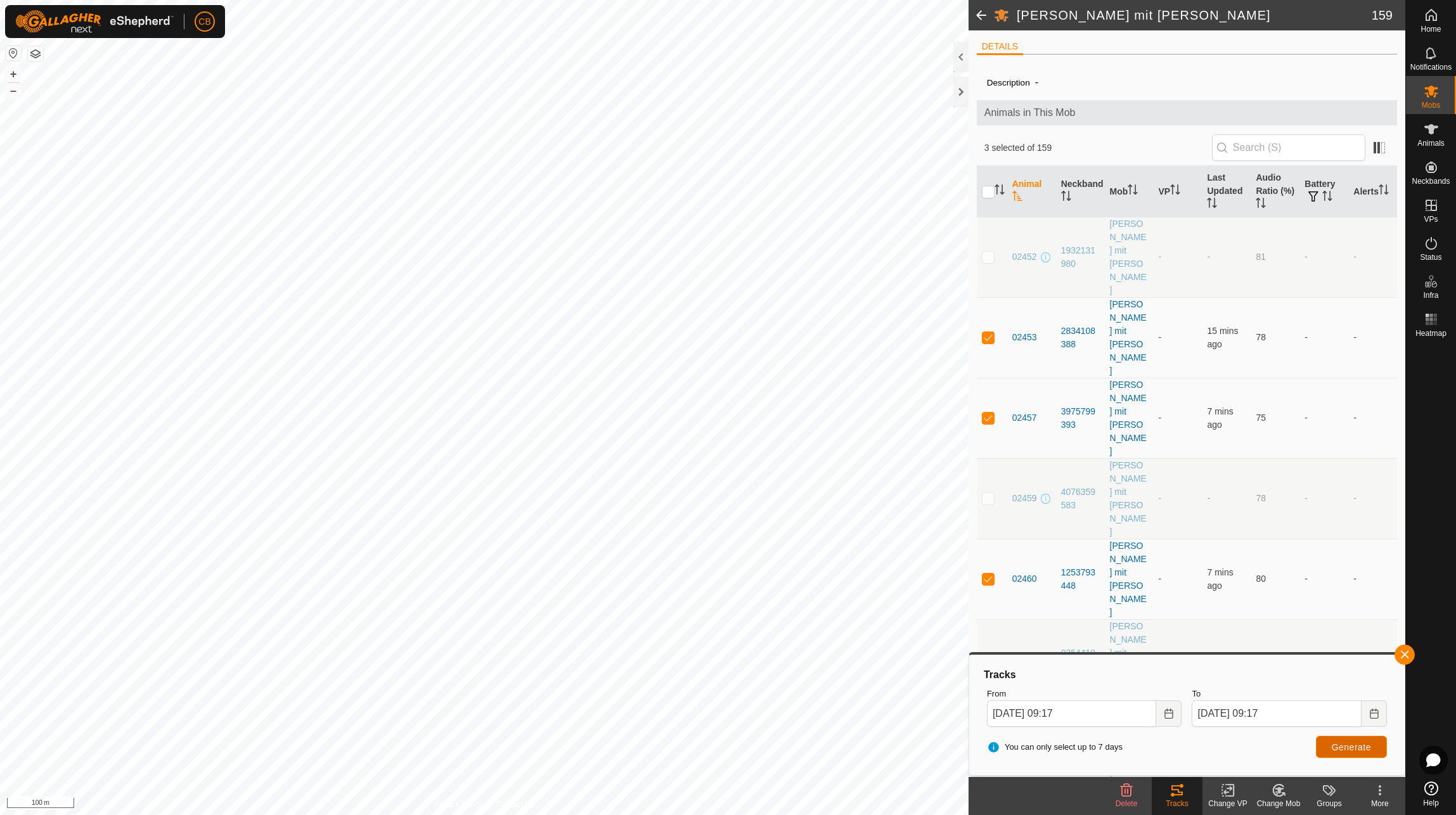
click at [1344, 749] on span "Generate" at bounding box center [1351, 746] width 40 height 10
click at [1172, 719] on button "Choose Date" at bounding box center [1168, 713] width 25 height 26
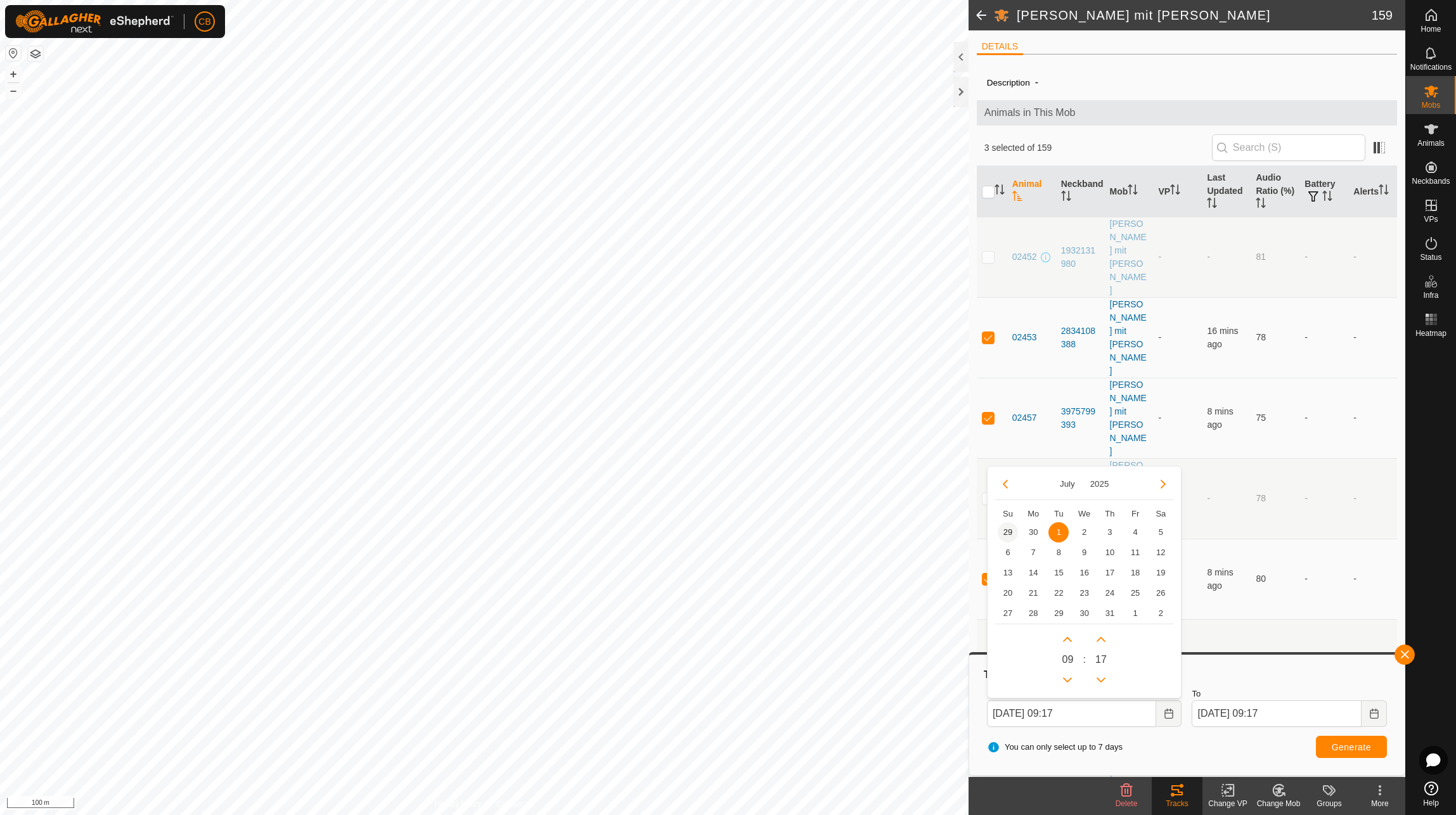
click at [1002, 527] on span "29" at bounding box center [1007, 531] width 20 height 20
type input "[DATE] 09:17"
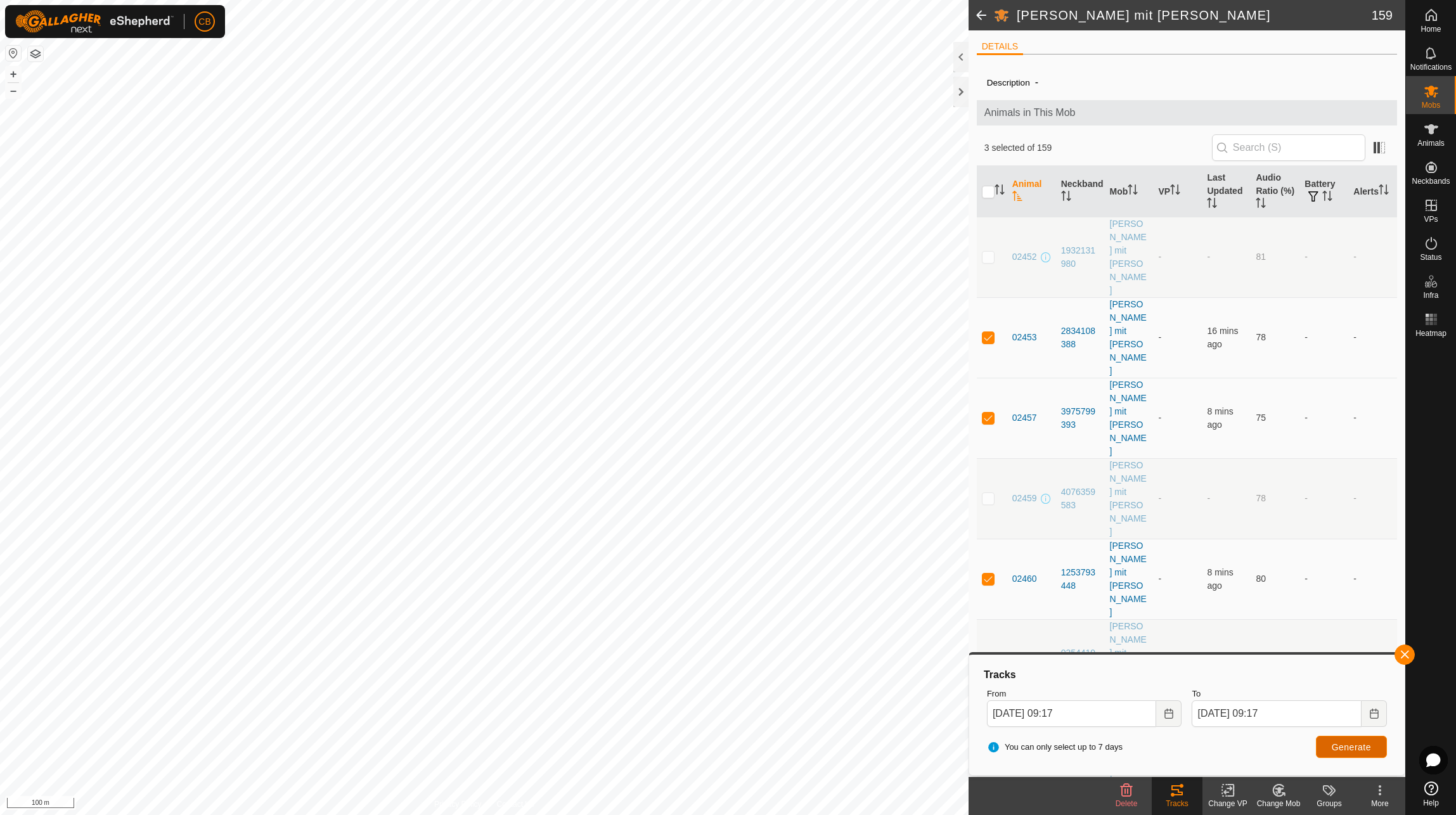
click at [1346, 753] on button "Generate" at bounding box center [1350, 747] width 71 height 23
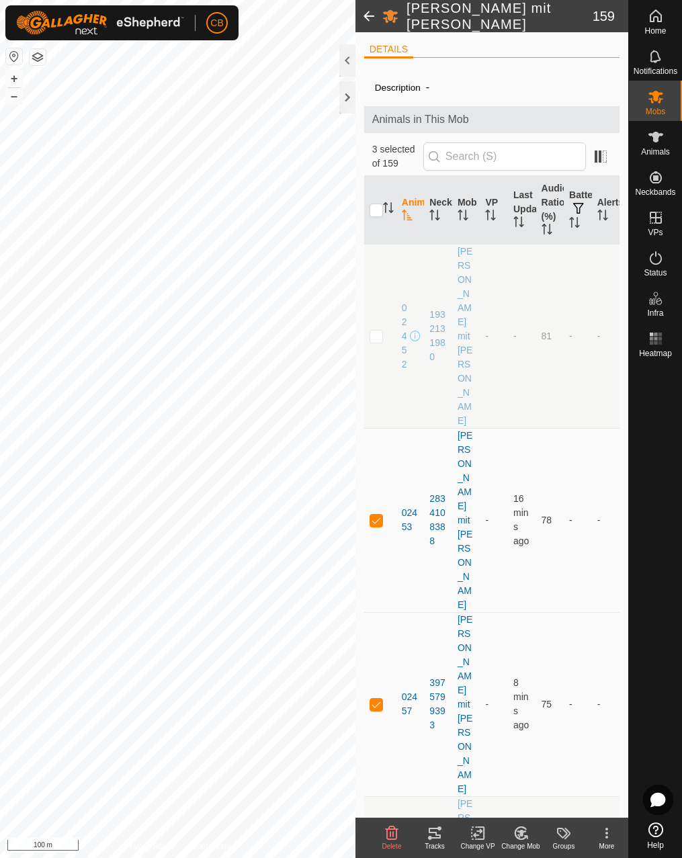
click at [437, 833] on icon at bounding box center [434, 832] width 12 height 11
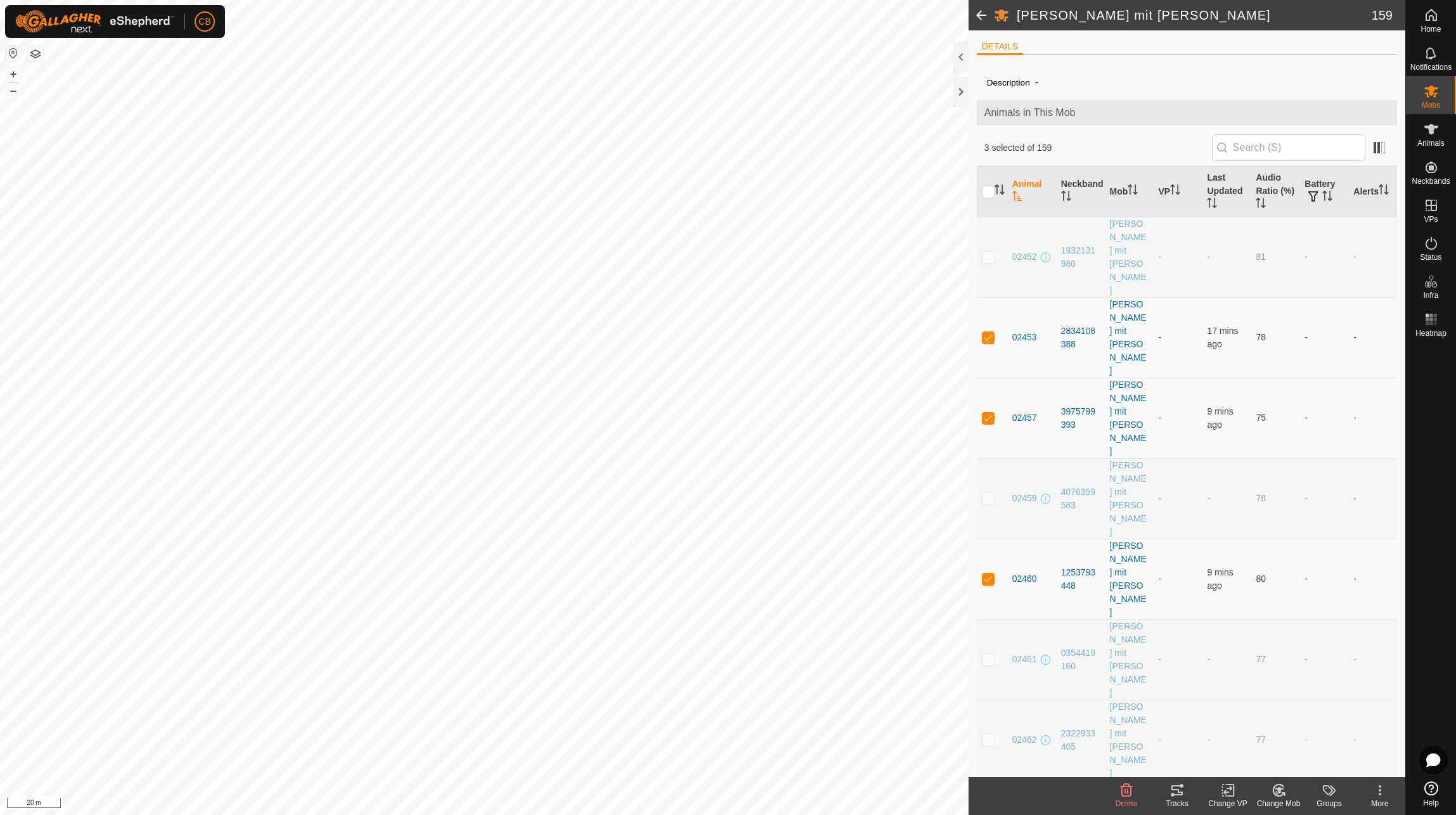
click at [1164, 788] on tracks-svg-icon at bounding box center [1177, 790] width 51 height 15
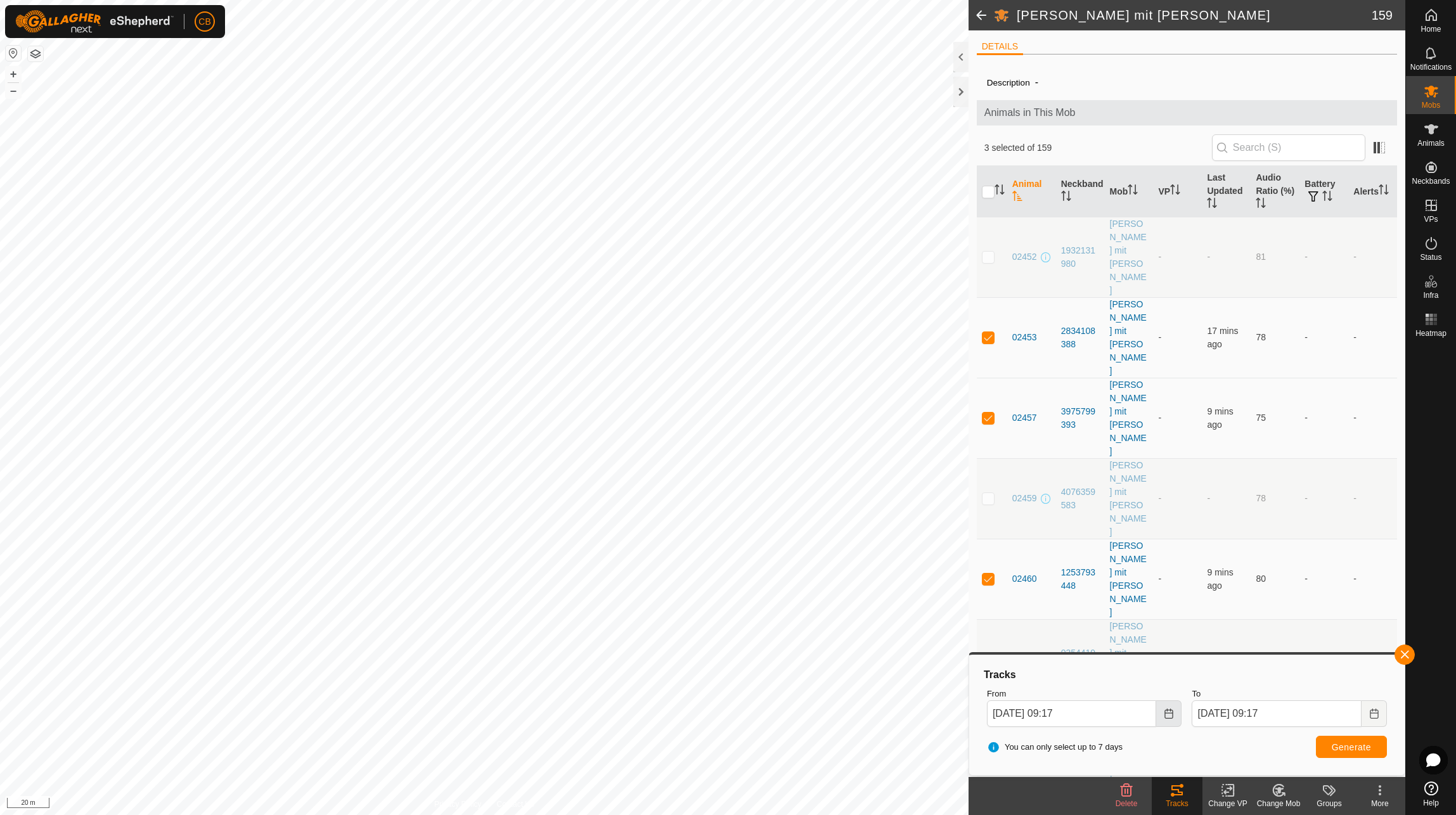
click at [1170, 720] on button "Choose Date" at bounding box center [1168, 713] width 25 height 26
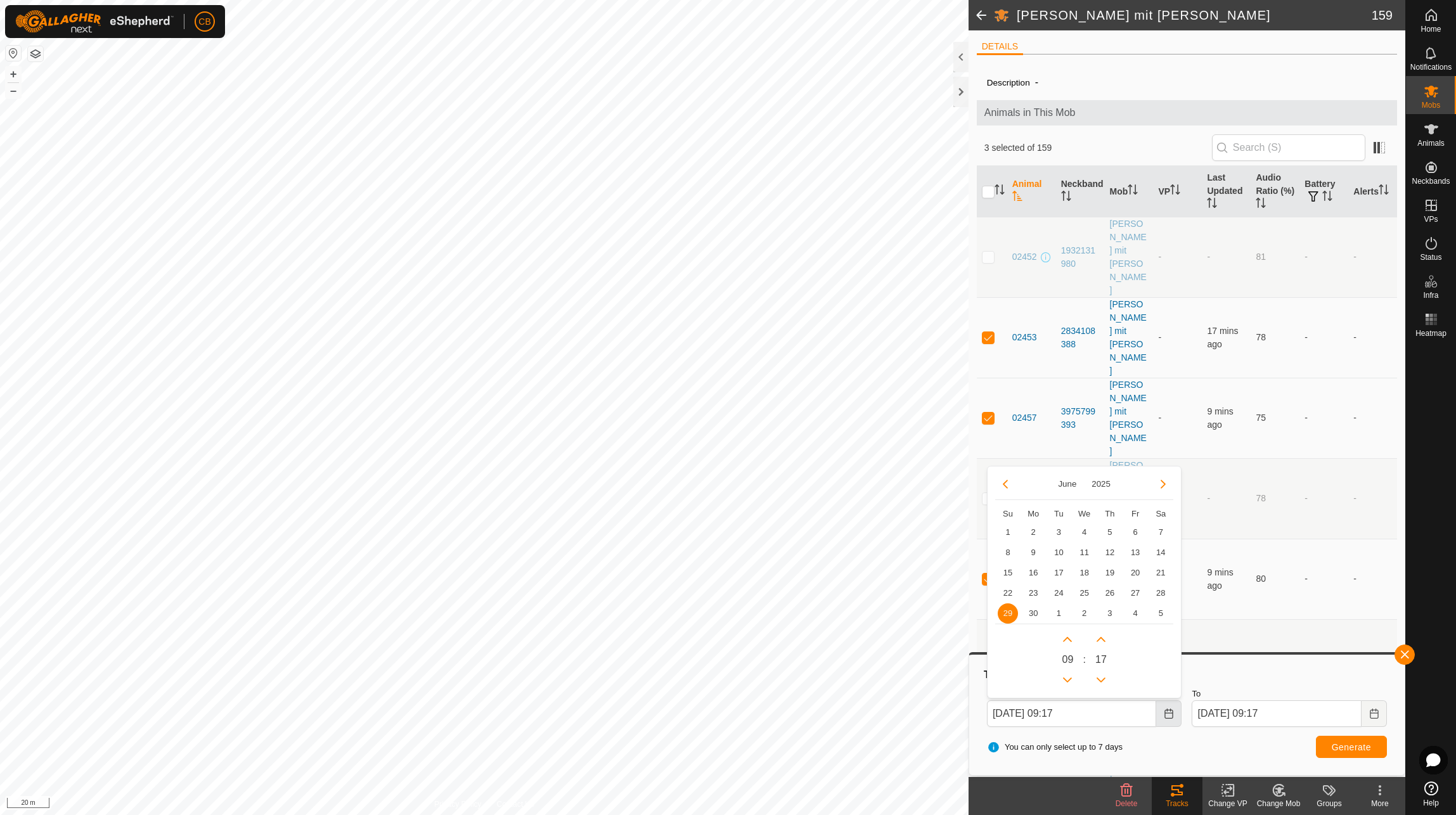
click at [1168, 721] on button "Choose Date" at bounding box center [1168, 713] width 25 height 26
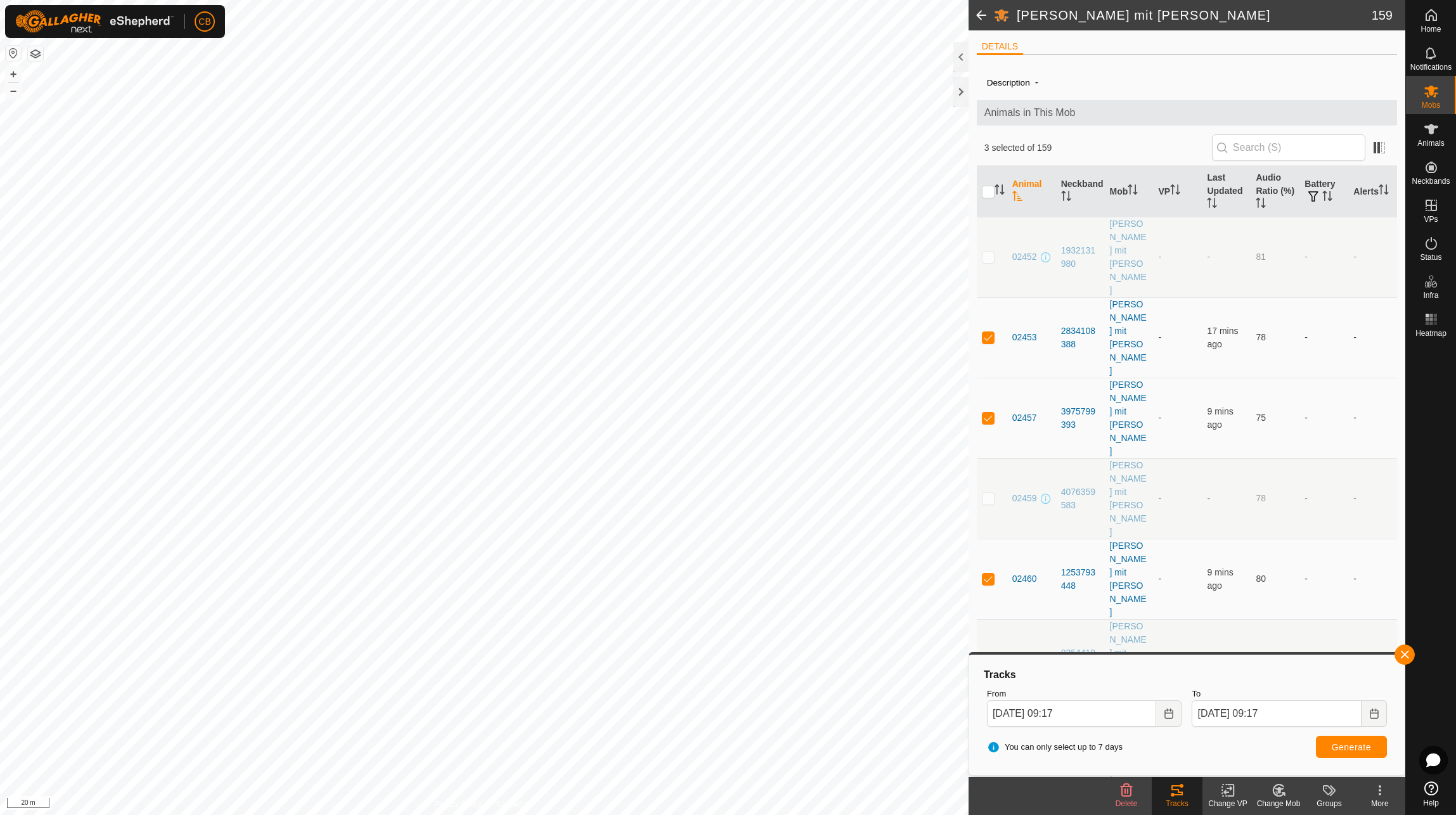
click at [987, 780] on td at bounding box center [992, 820] width 30 height 80
checkbox input "true"
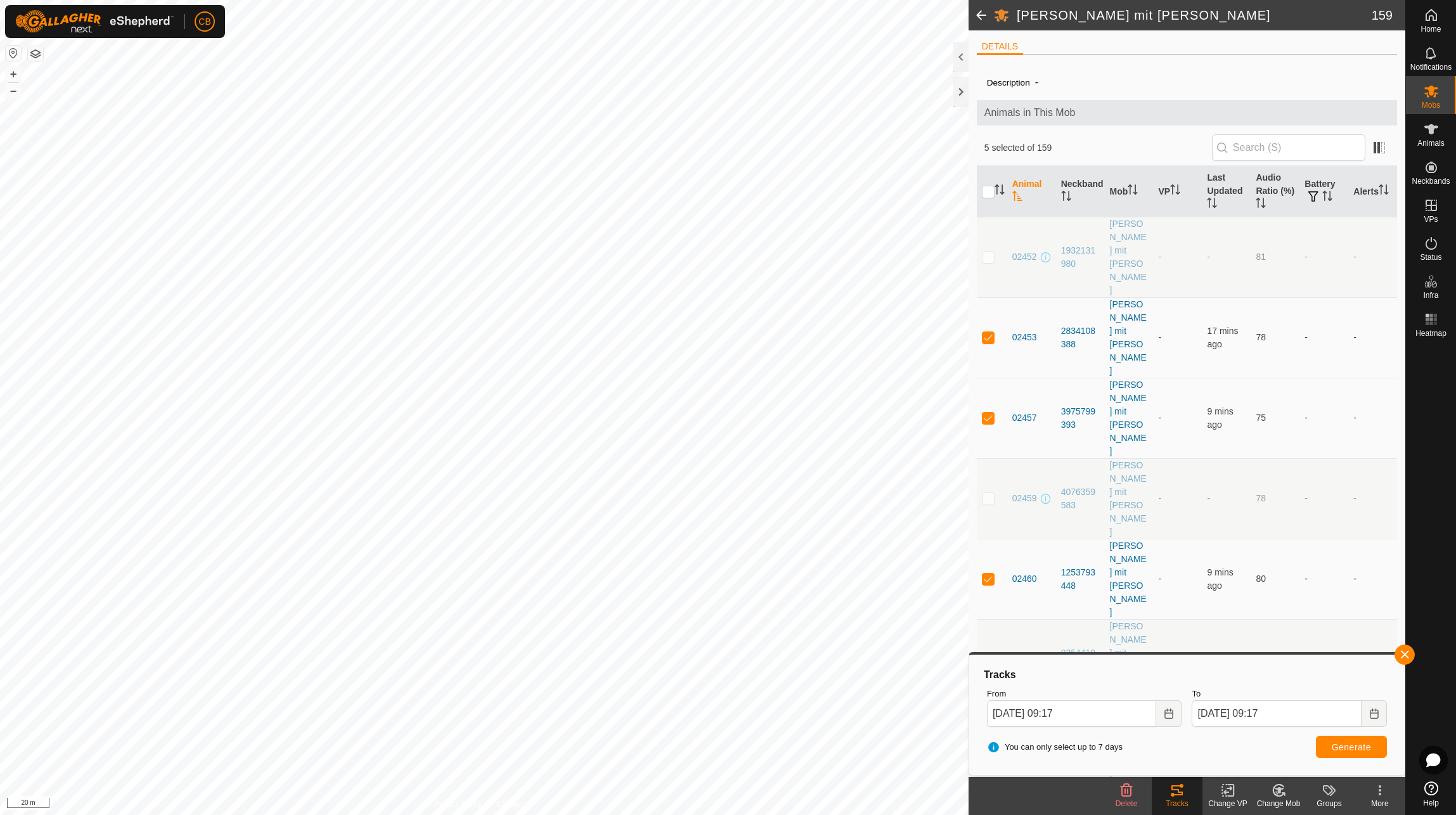
checkbox input "true"
click at [1362, 748] on span "Generate" at bounding box center [1351, 746] width 40 height 10
click at [1172, 715] on icon "Choose Date" at bounding box center [1168, 713] width 8 height 10
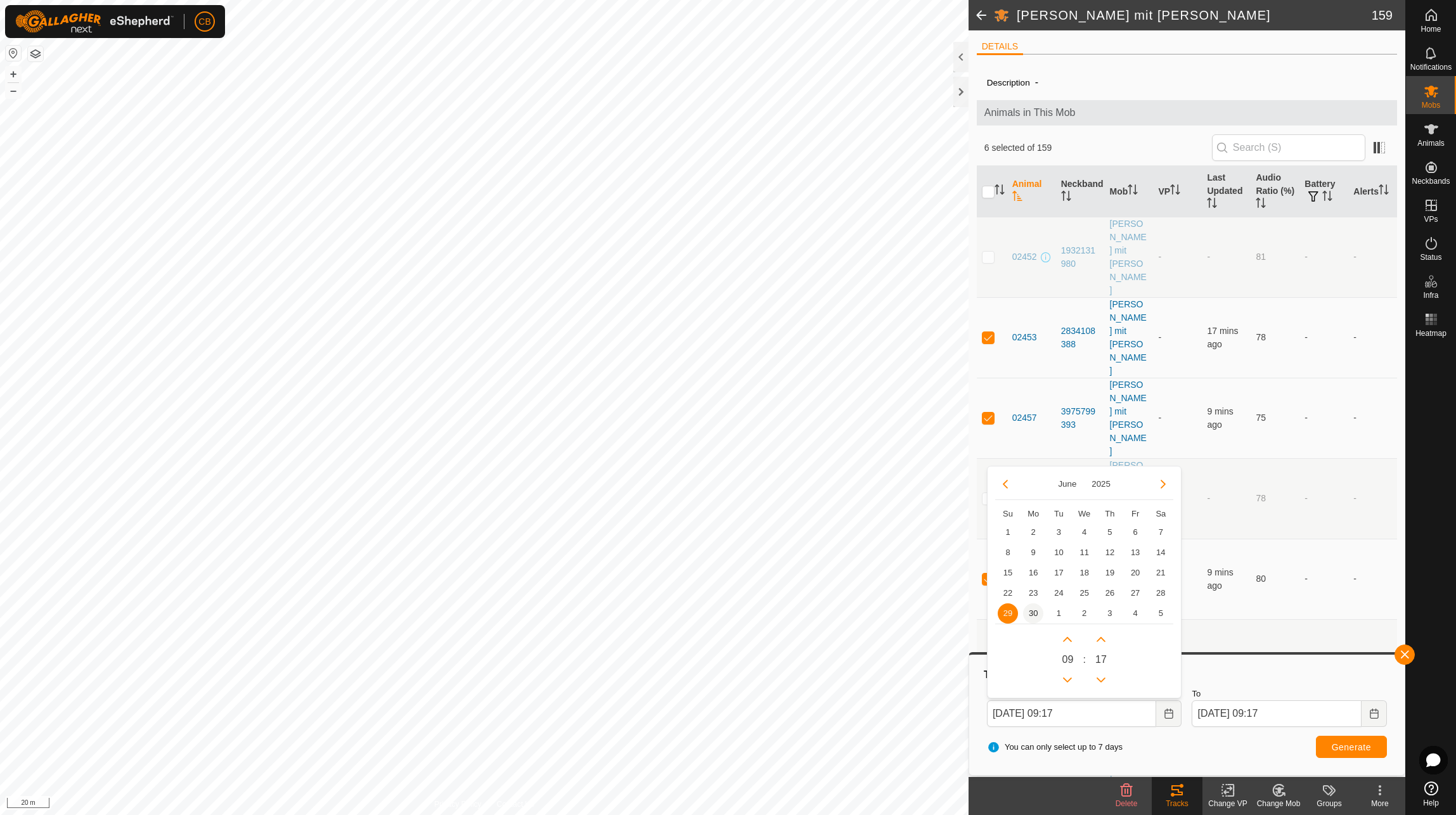
click at [1029, 614] on span "30" at bounding box center [1032, 612] width 20 height 20
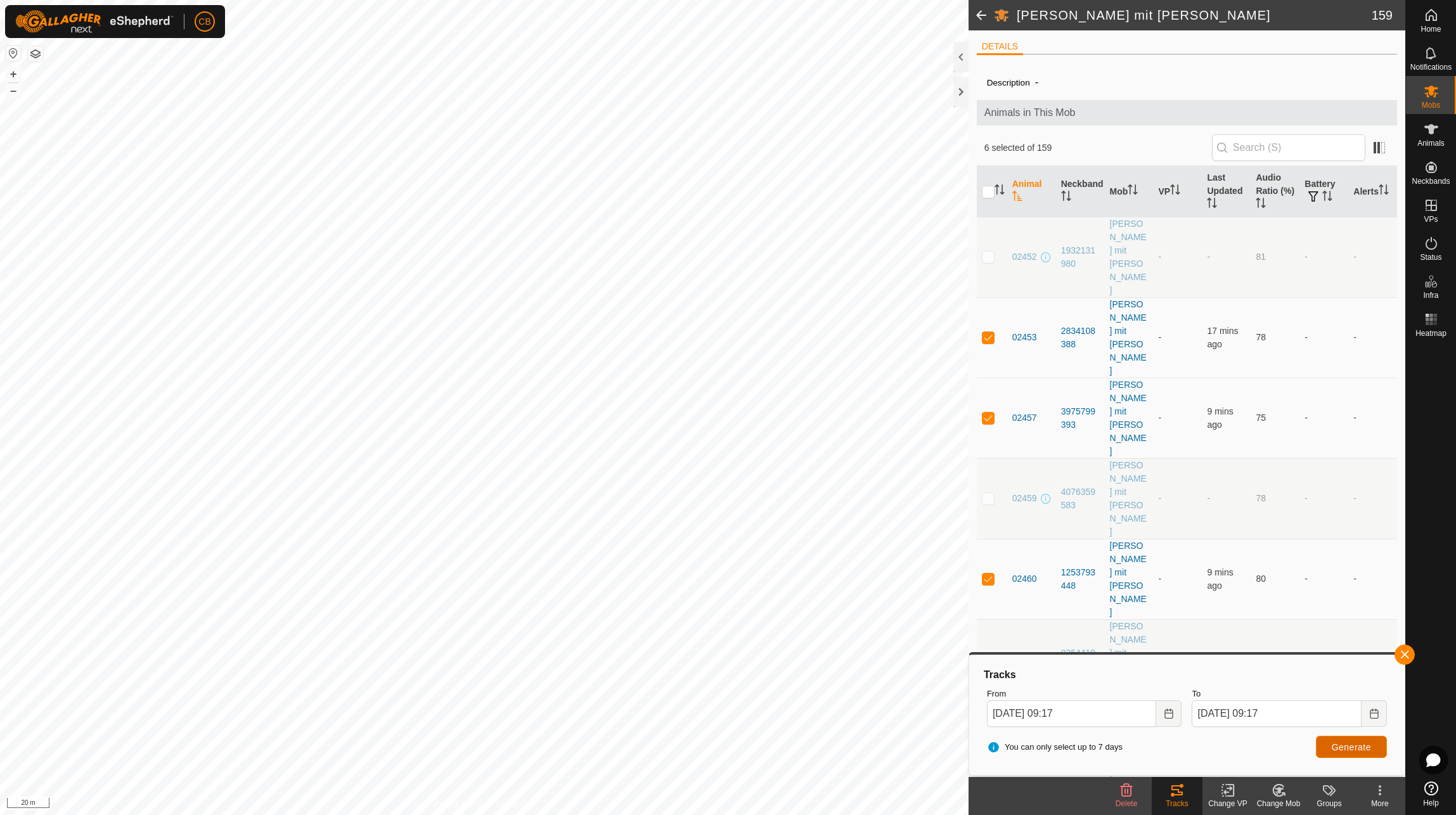
click at [1381, 743] on button "Generate" at bounding box center [1350, 747] width 71 height 23
click at [1175, 720] on button "Choose Date" at bounding box center [1168, 713] width 25 height 26
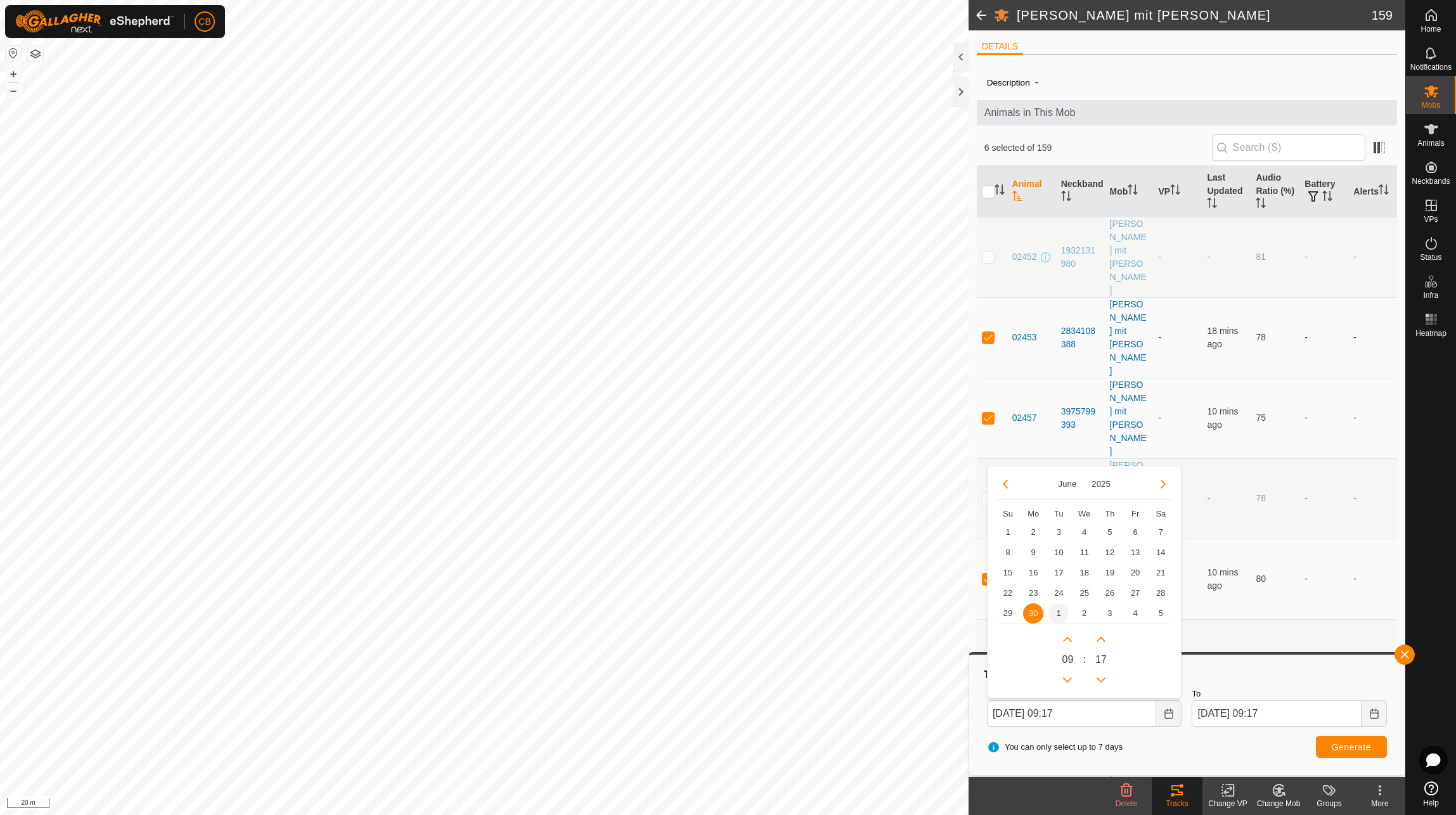
click at [1055, 614] on span "1" at bounding box center [1058, 612] width 20 height 20
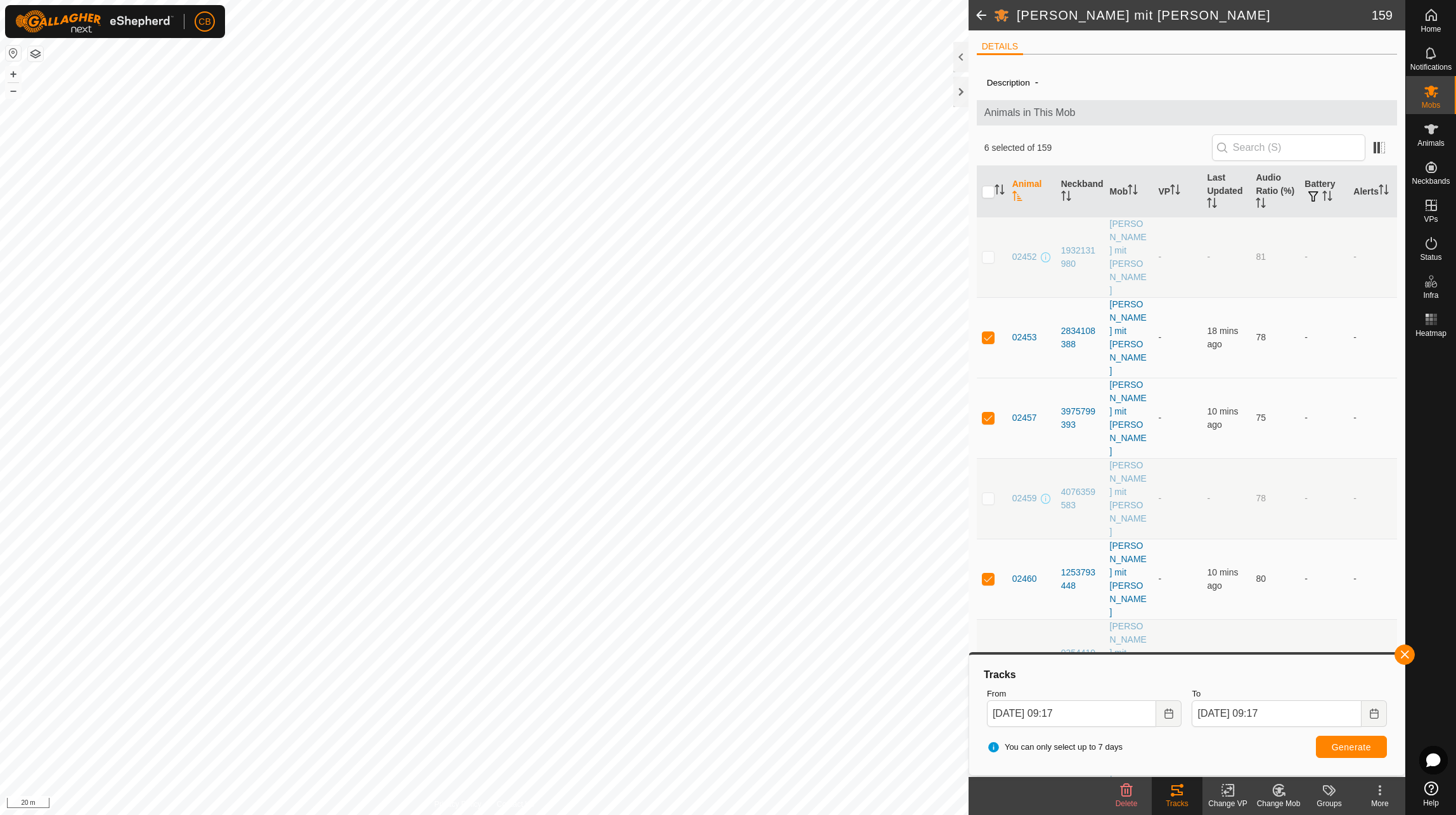
click at [1371, 763] on div "Tracks From [DATE] 09:17 To [DATE] 09:17 You can only select up to 7 days Gener…" at bounding box center [1186, 714] width 426 height 110
click at [1347, 741] on span "Generate" at bounding box center [1351, 746] width 40 height 10
click at [1159, 719] on button "Choose Date" at bounding box center [1168, 713] width 25 height 26
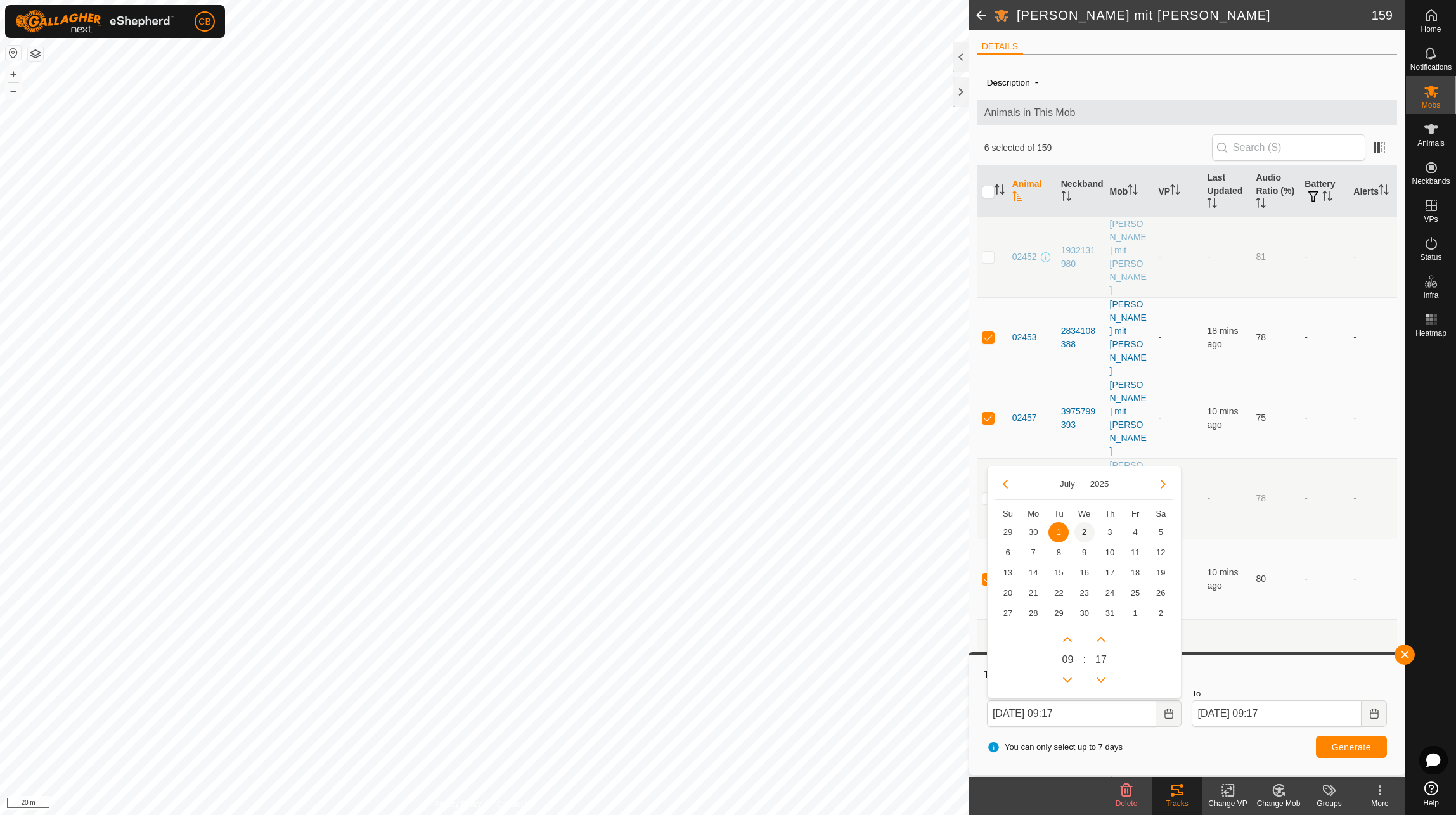
click at [1079, 528] on span "2" at bounding box center [1083, 531] width 20 height 20
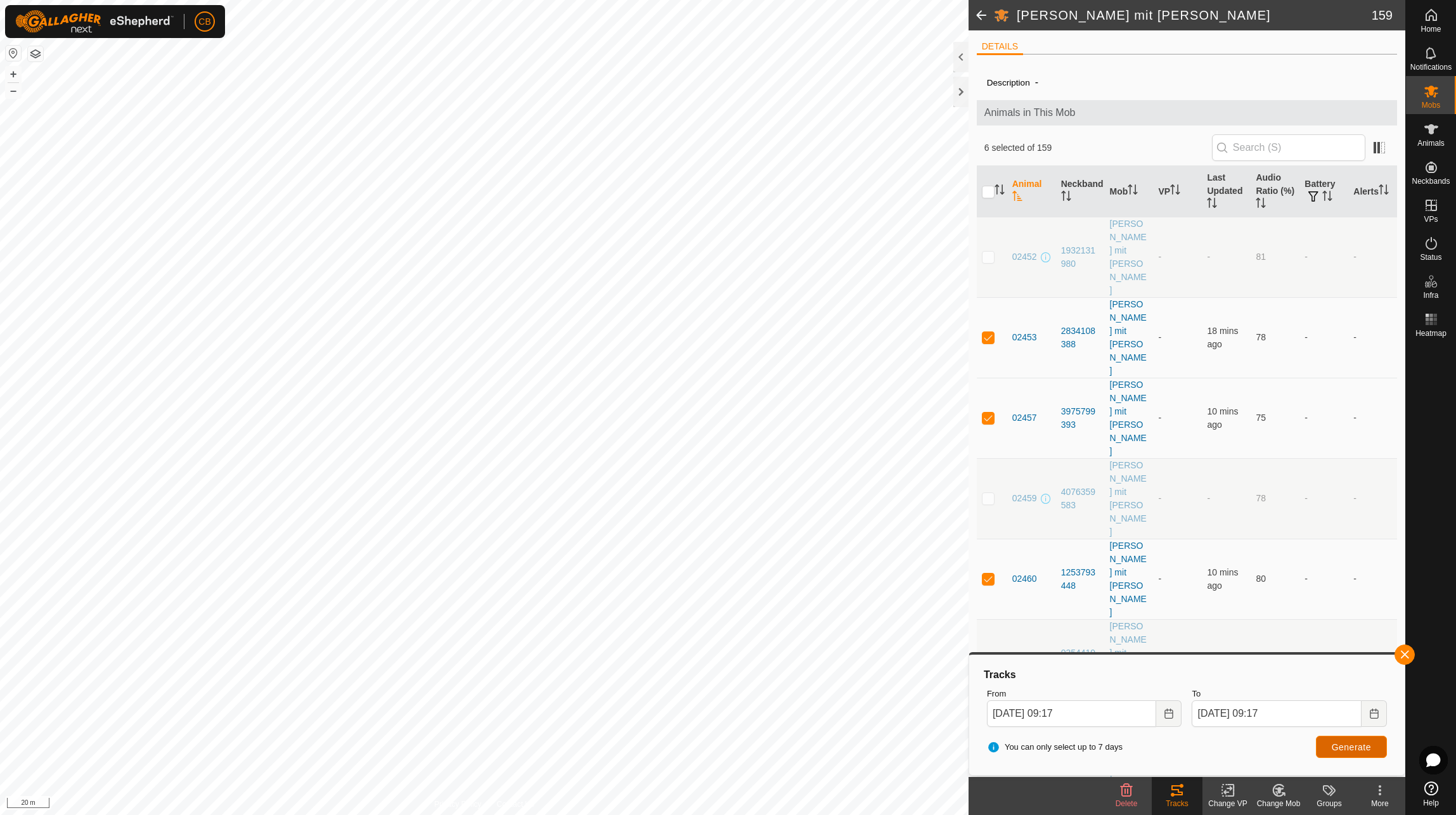
click at [1343, 749] on span "Generate" at bounding box center [1351, 746] width 40 height 10
click at [1168, 716] on icon "Choose Date" at bounding box center [1168, 713] width 10 height 10
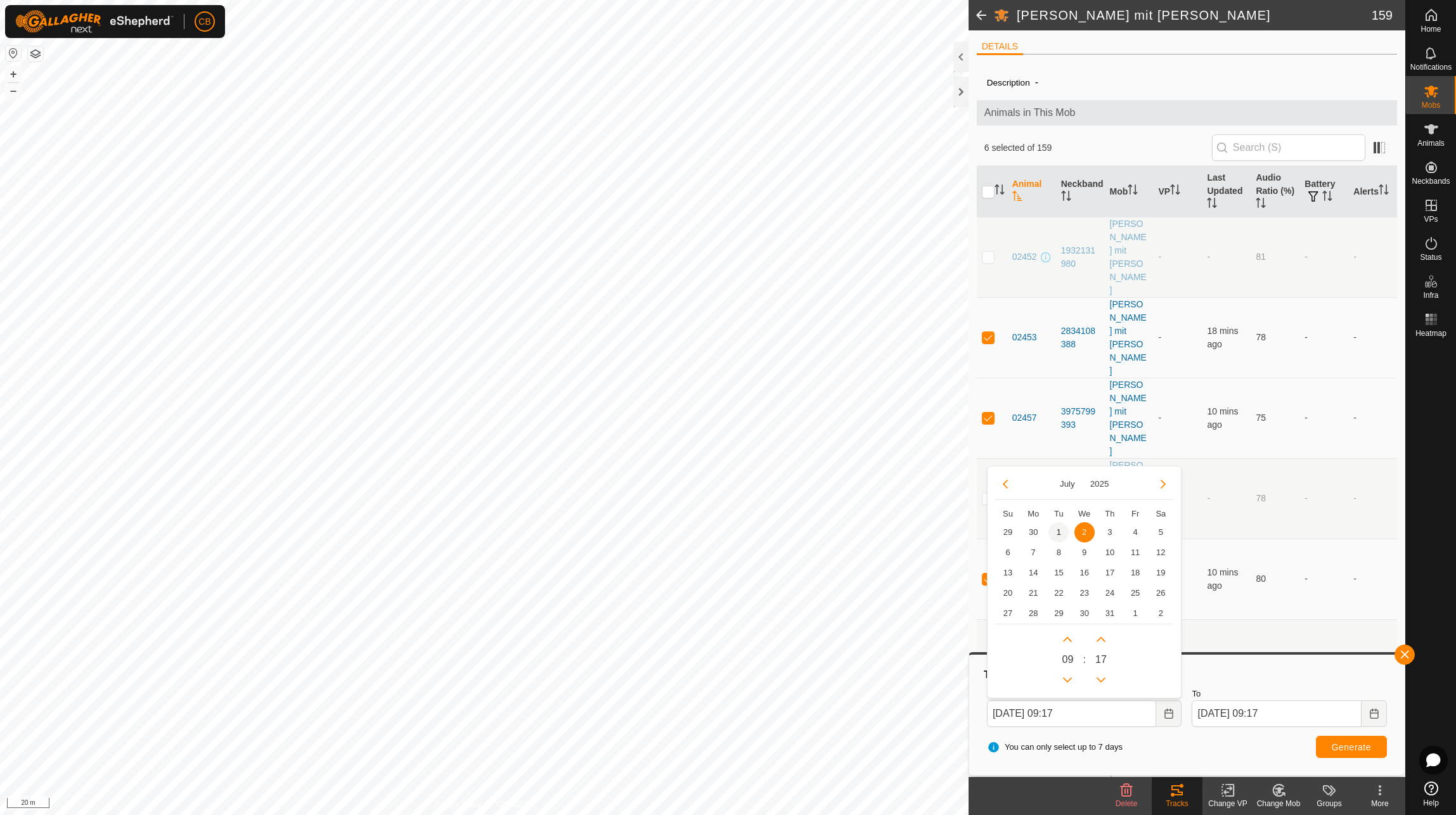
click at [1060, 528] on span "1" at bounding box center [1058, 531] width 20 height 20
type input "[DATE] 09:17"
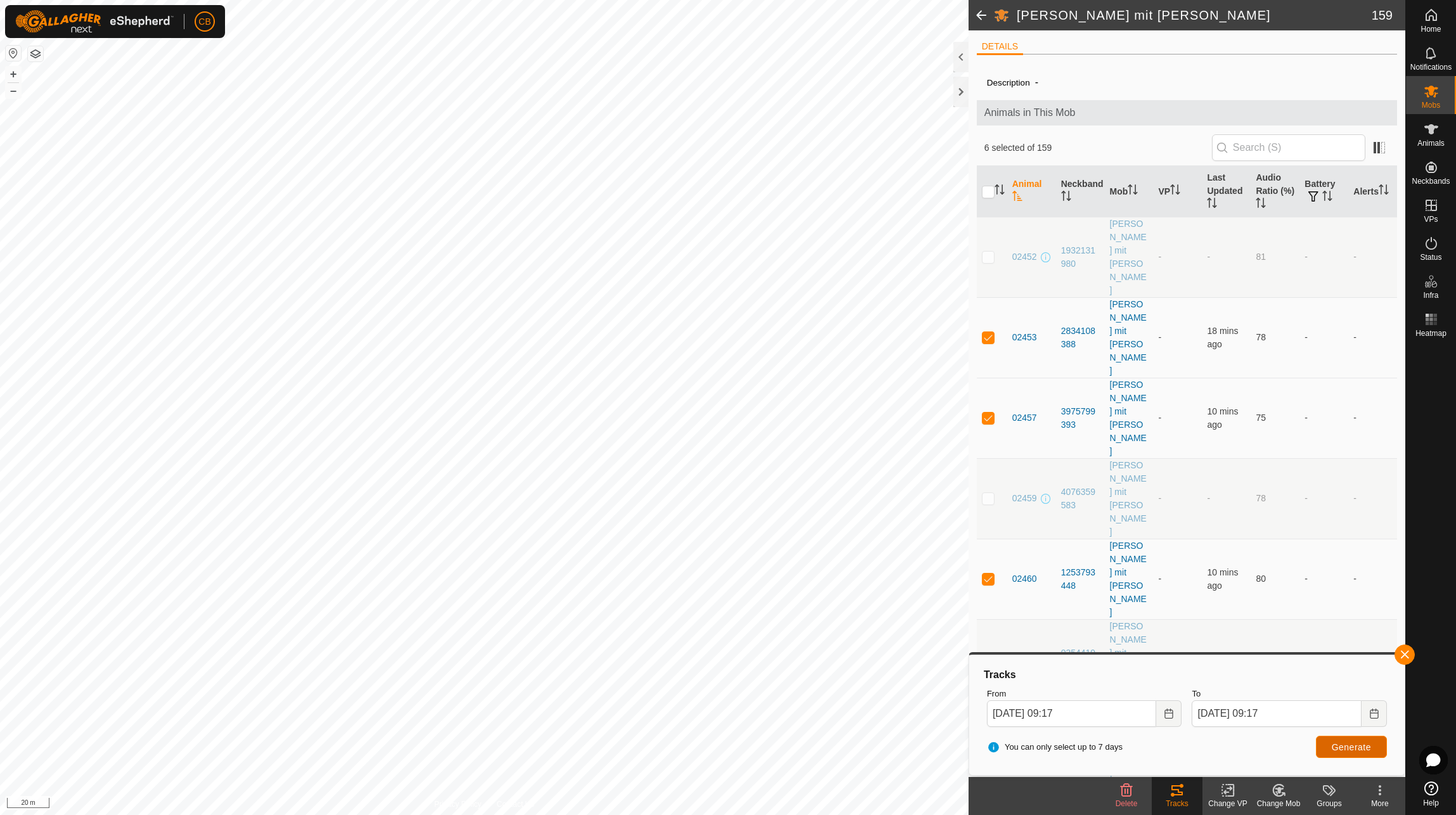
click at [1333, 743] on span "Generate" at bounding box center [1351, 746] width 40 height 10
click at [1170, 719] on button "Choose Date" at bounding box center [1168, 713] width 25 height 26
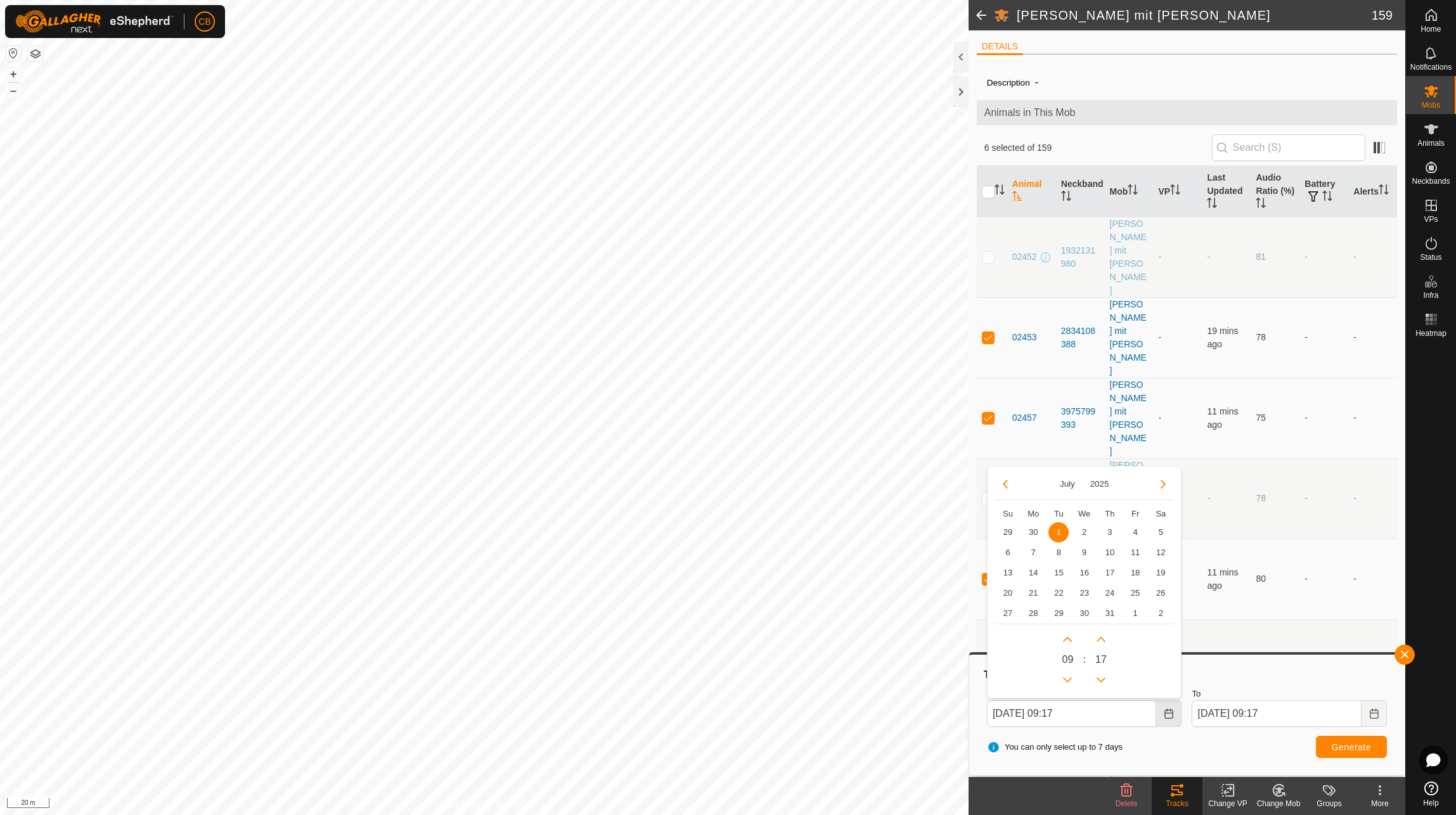
click at [1170, 719] on button "Choose Date" at bounding box center [1168, 713] width 25 height 26
